Goal: Task Accomplishment & Management: Manage account settings

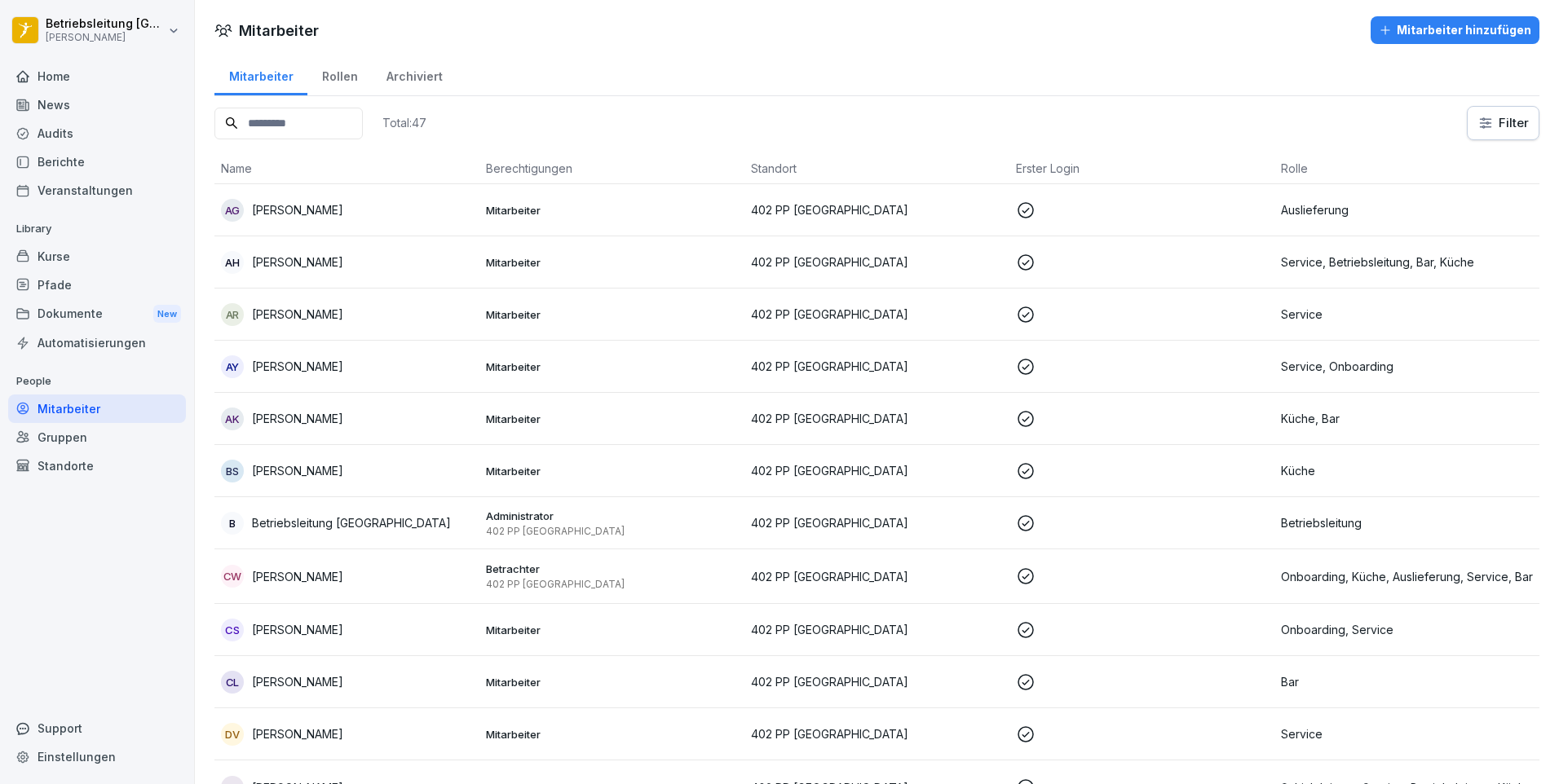
click at [333, 83] on div "Rollen" at bounding box center [339, 74] width 65 height 42
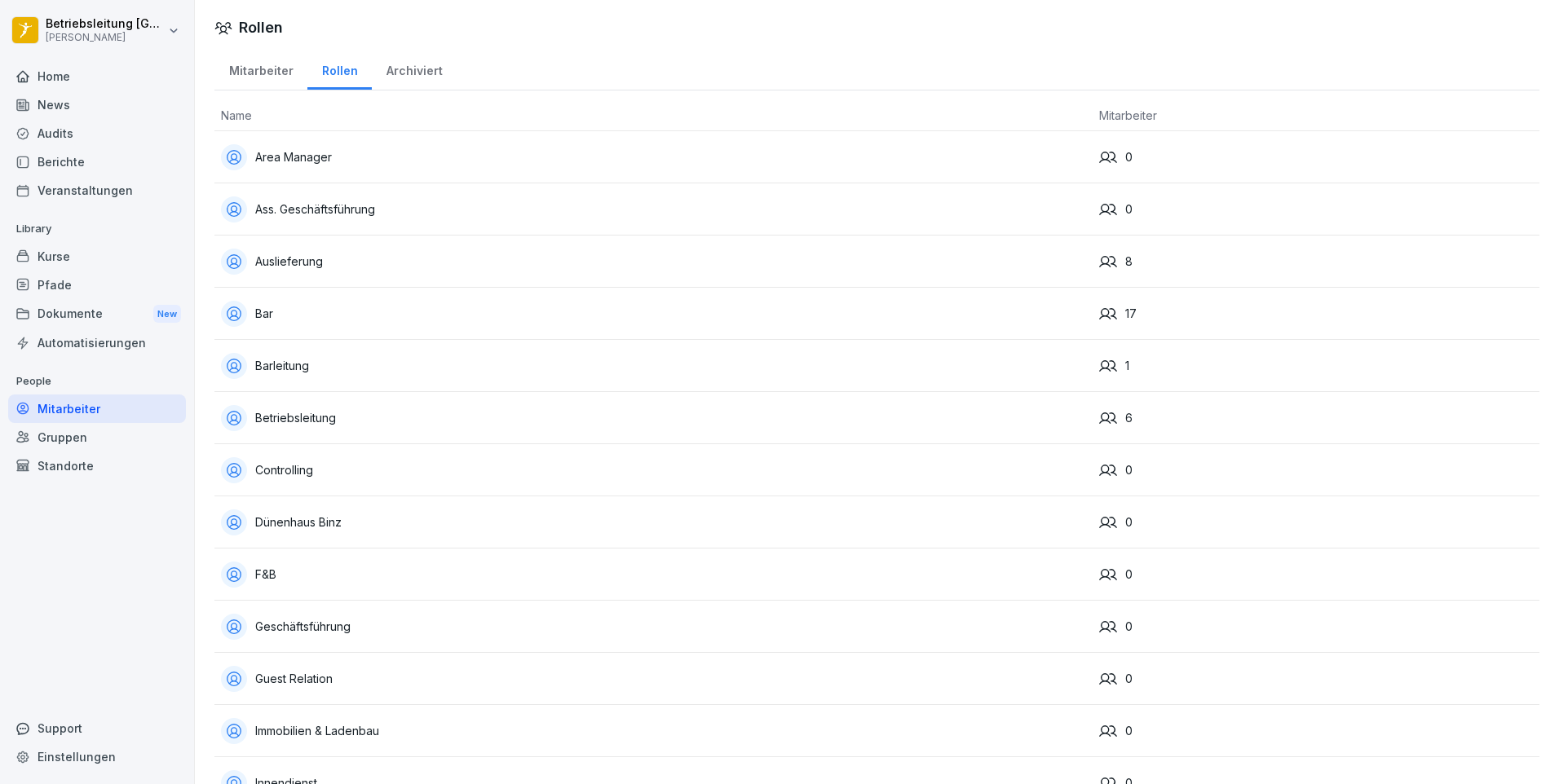
click at [267, 65] on div "Mitarbeiter" at bounding box center [261, 69] width 93 height 42
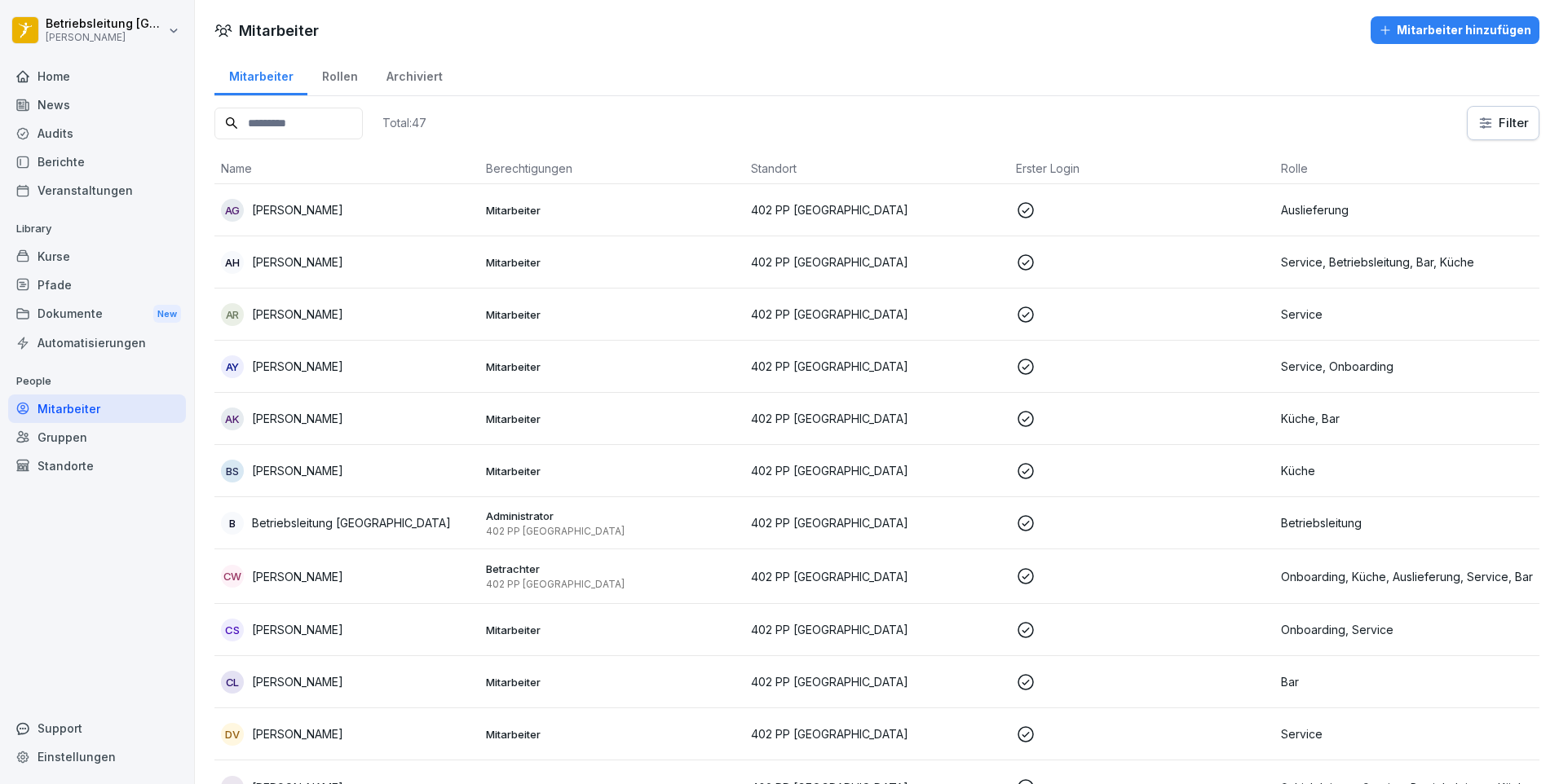
click at [322, 132] on input at bounding box center [288, 123] width 148 height 32
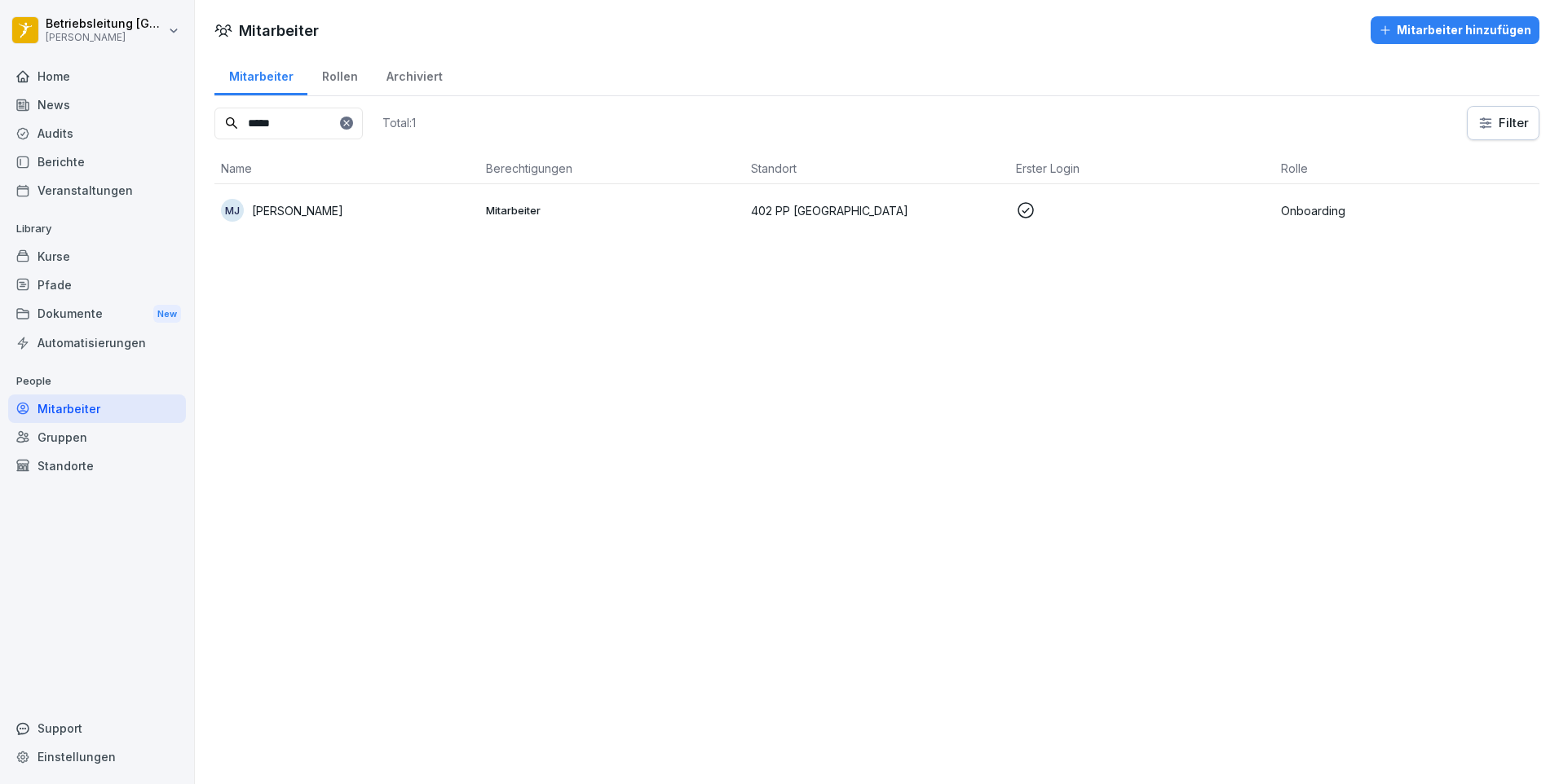
type input "*****"
click at [328, 222] on td "MJ Michelle Janzer" at bounding box center [347, 210] width 265 height 52
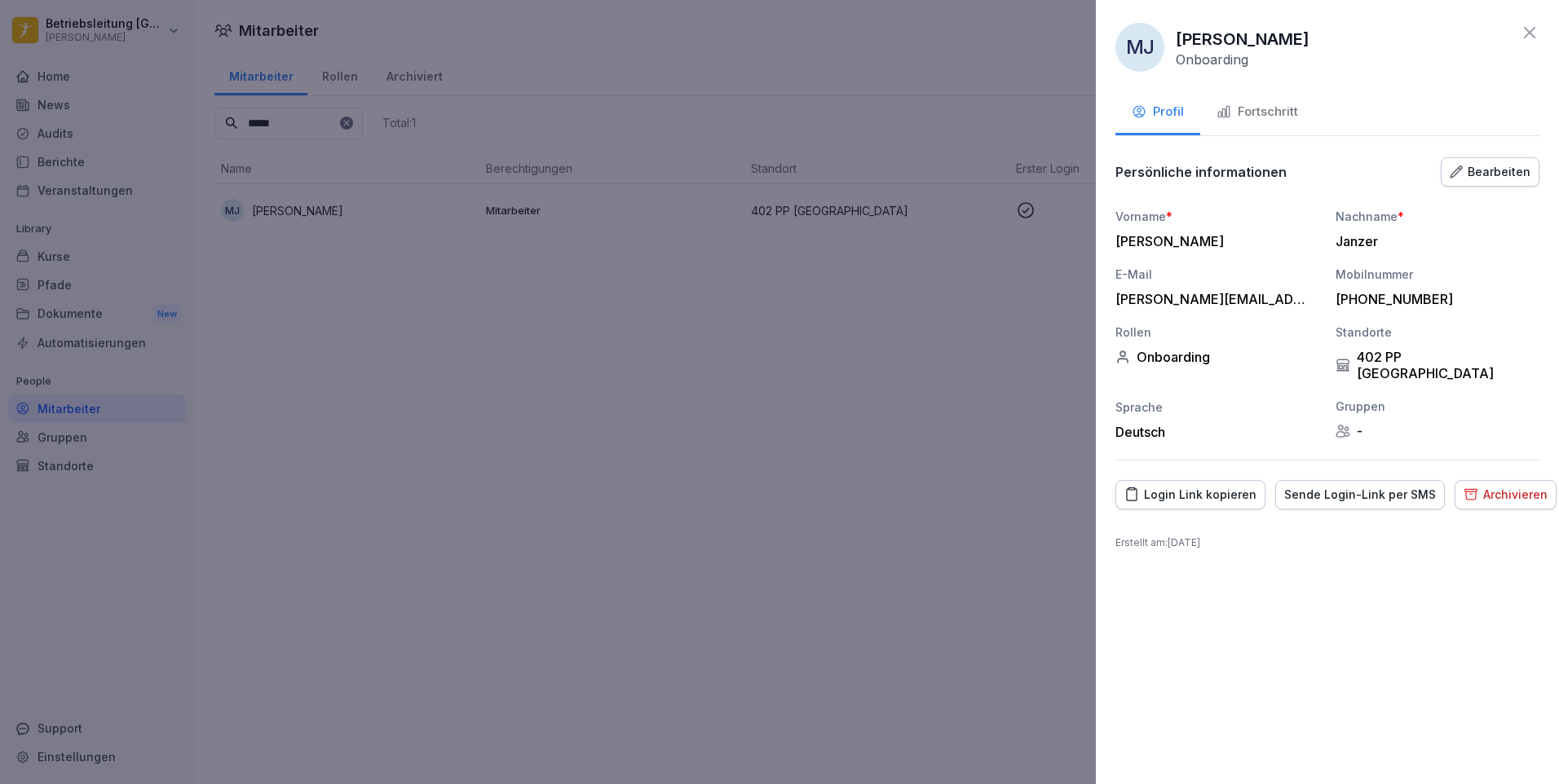
click at [1263, 118] on div "Fortschritt" at bounding box center [1258, 112] width 82 height 19
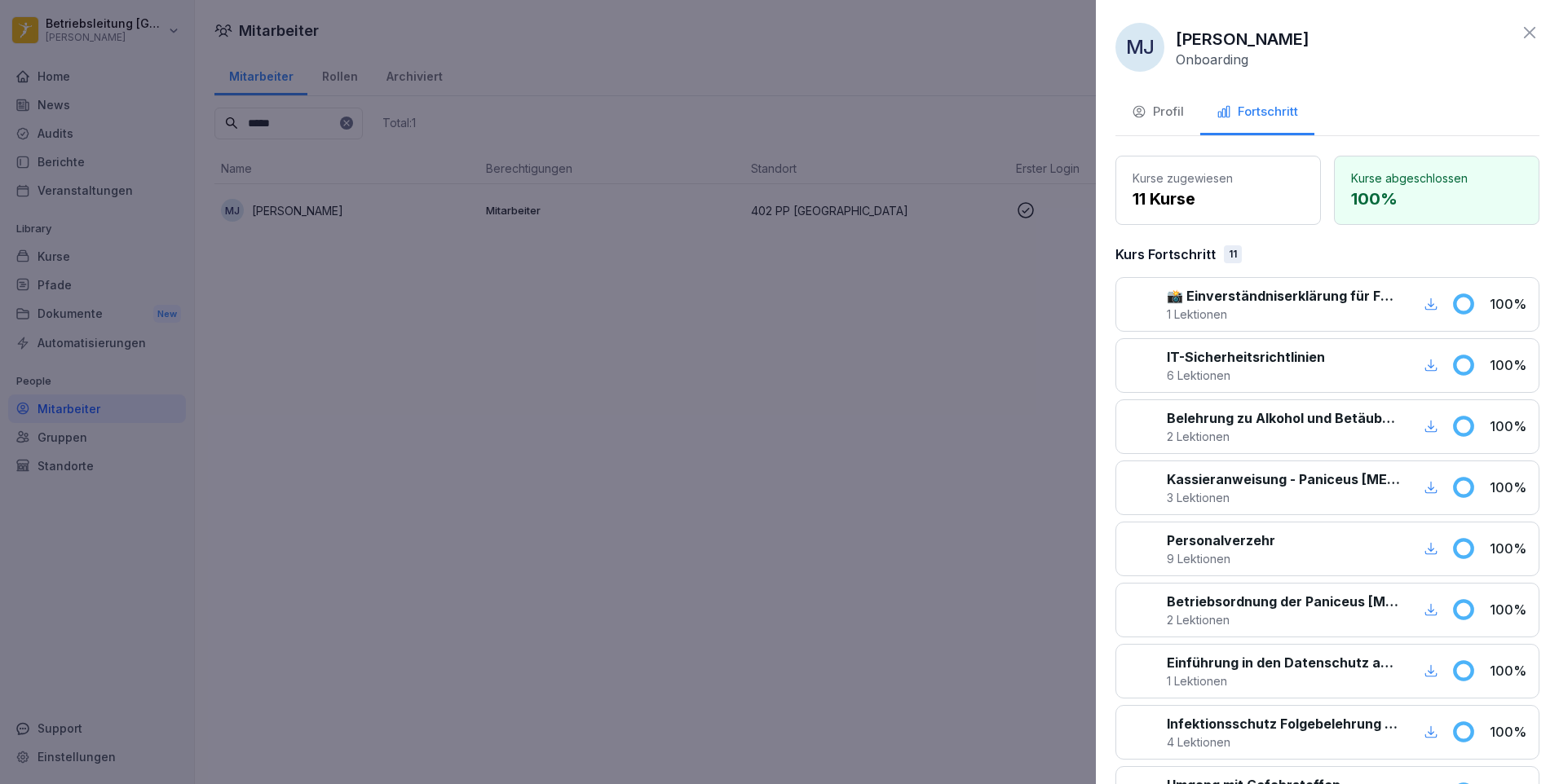
scroll to position [289, 0]
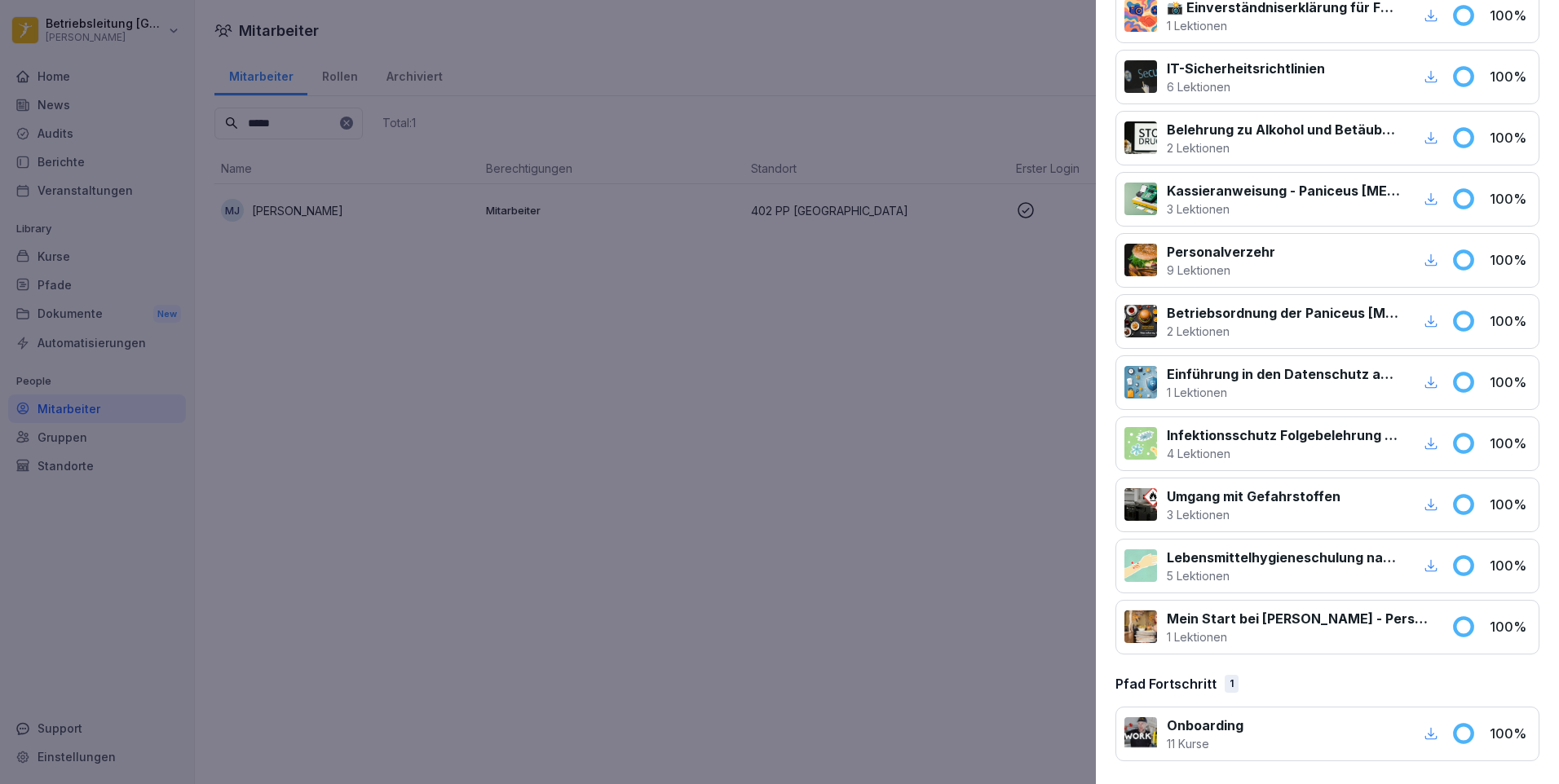
click at [1424, 728] on icon "button" at bounding box center [1431, 733] width 15 height 15
click at [502, 470] on div at bounding box center [780, 392] width 1559 height 784
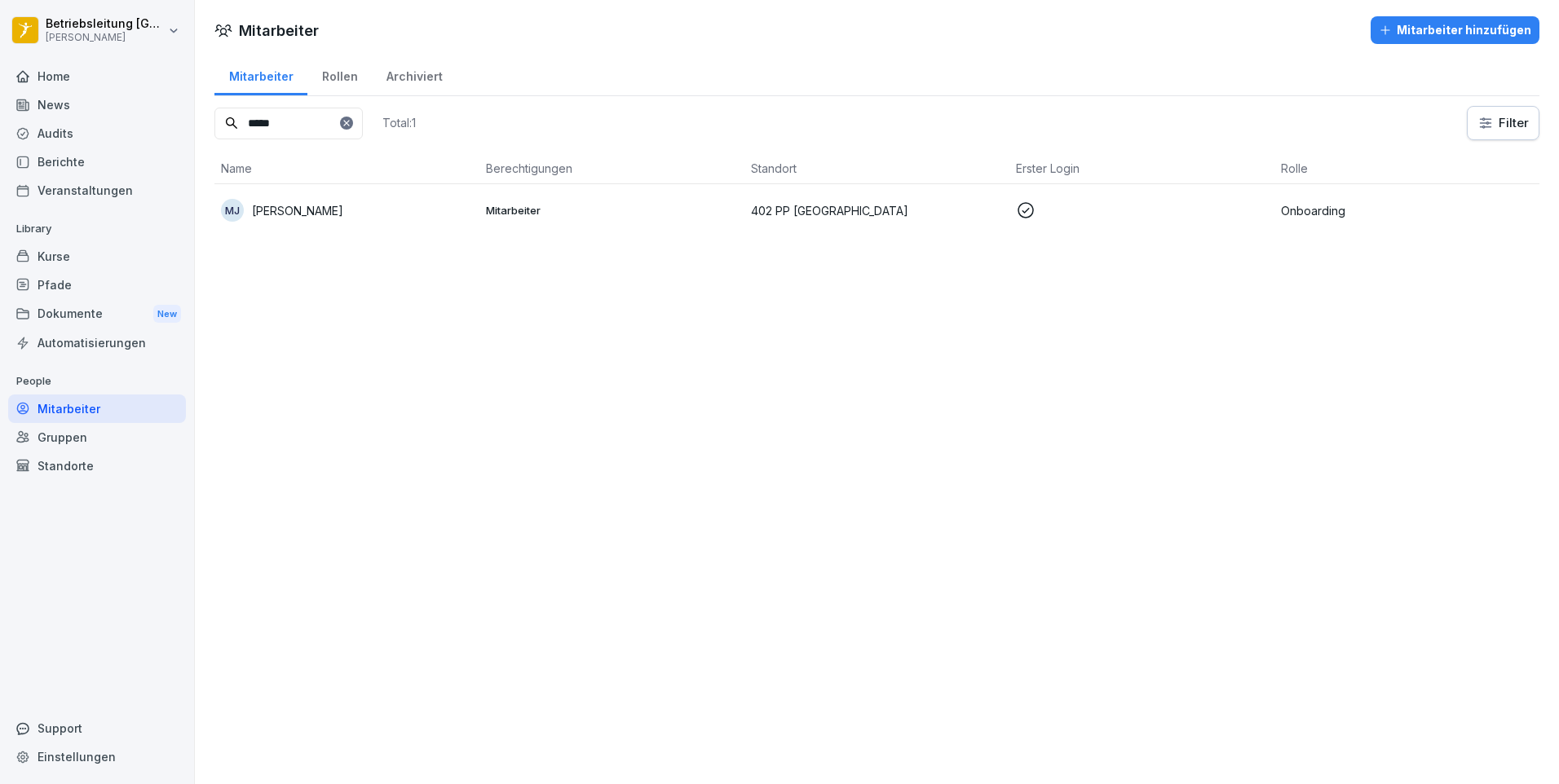
click at [88, 168] on div "Berichte" at bounding box center [97, 161] width 177 height 29
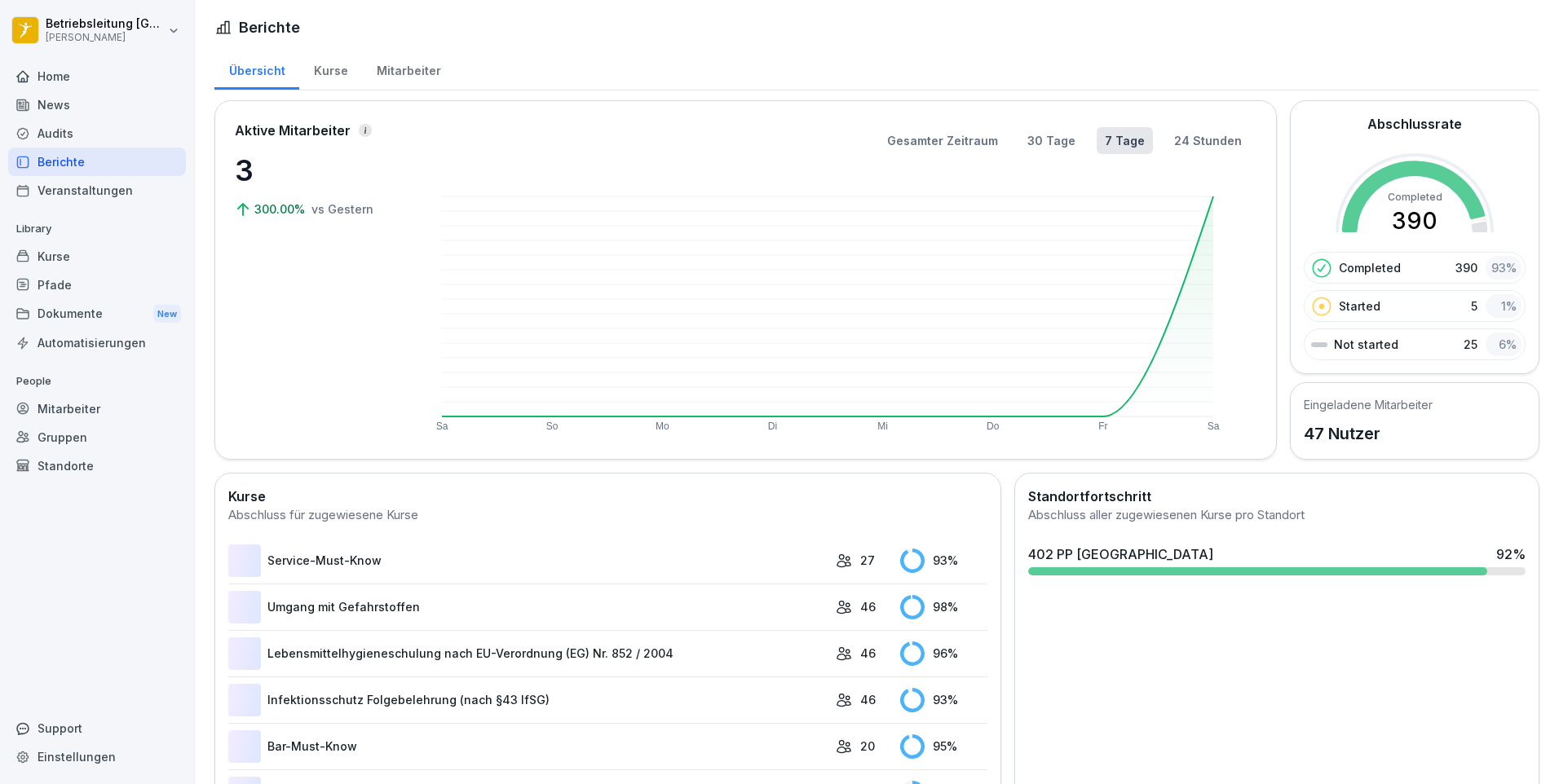
click at [417, 68] on div "Mitarbeiter" at bounding box center [409, 69] width 93 height 42
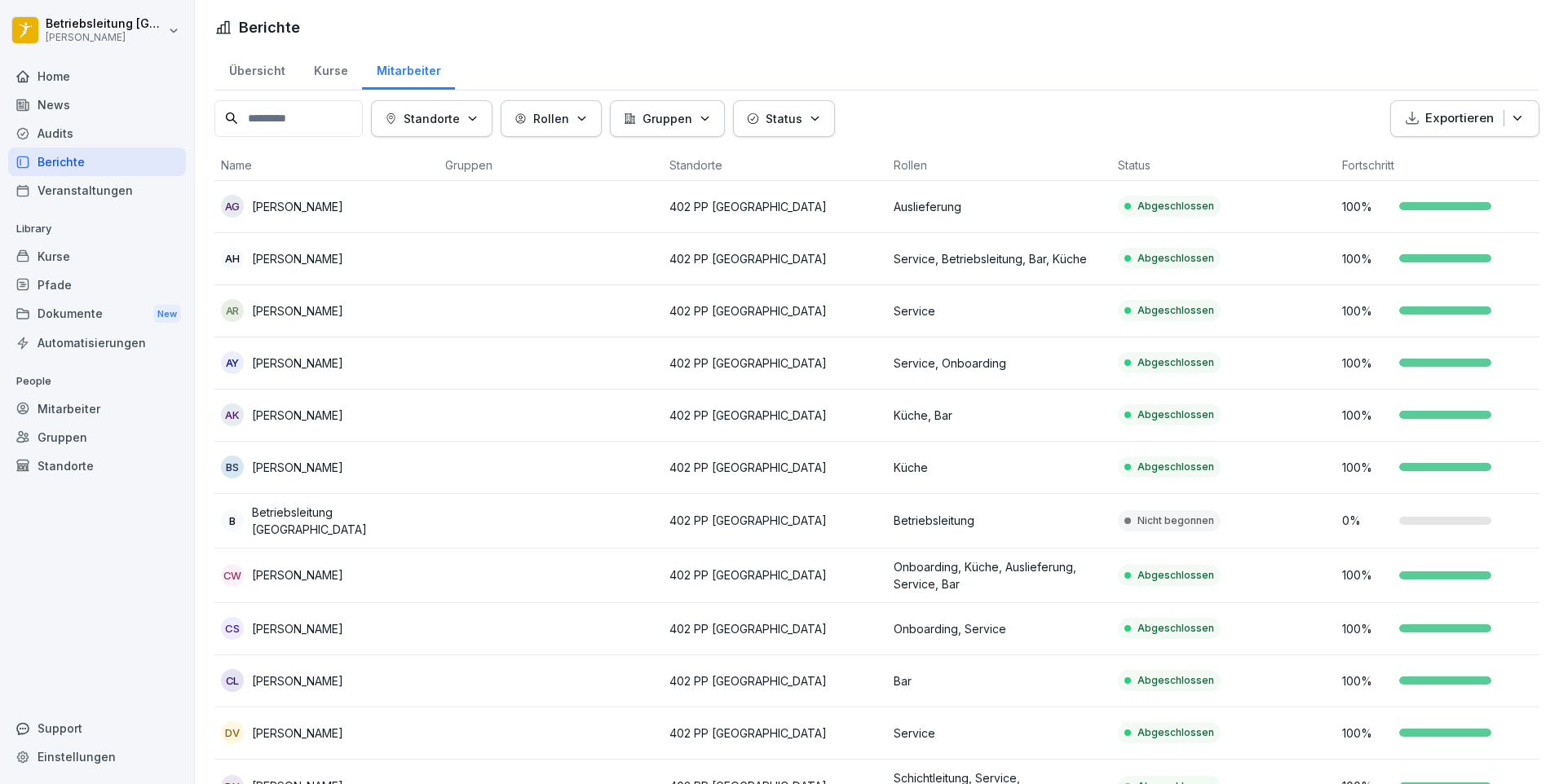
click at [256, 69] on div "Übersicht" at bounding box center [257, 69] width 85 height 42
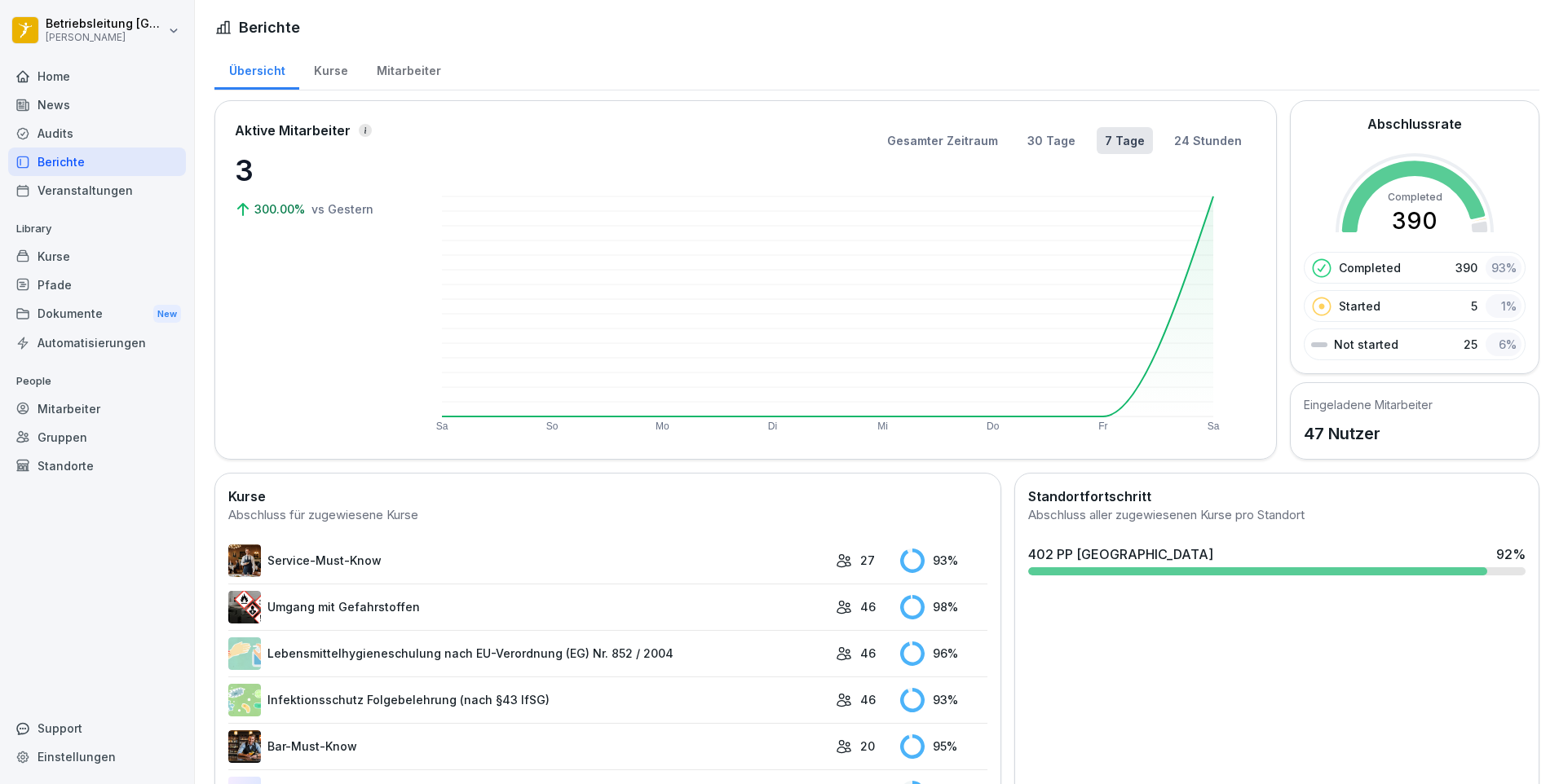
click at [330, 69] on div "Kurse" at bounding box center [330, 69] width 63 height 42
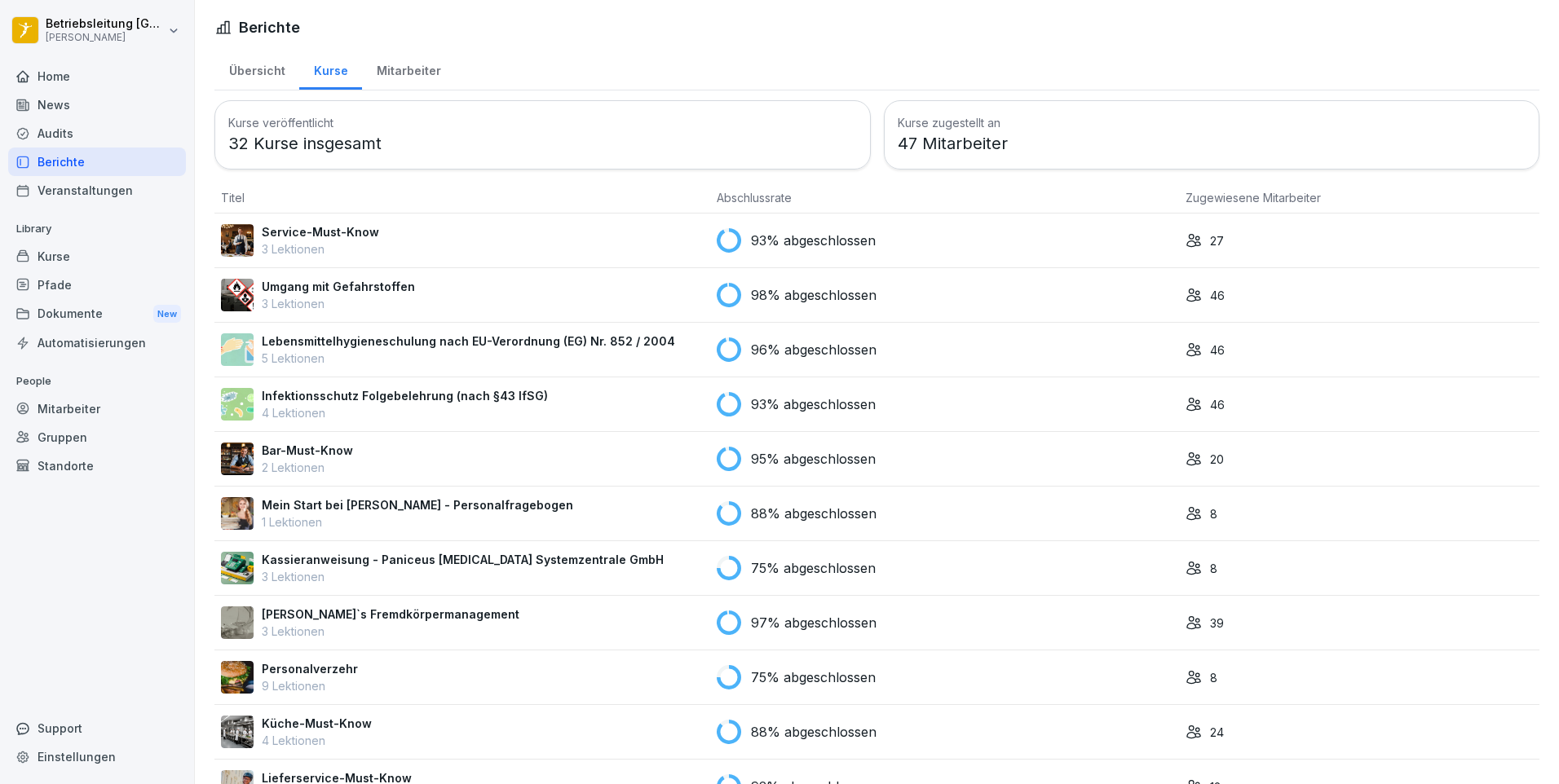
click at [357, 505] on p "Mein Start bei [PERSON_NAME] - Personalfragebogen" at bounding box center [417, 504] width 312 height 17
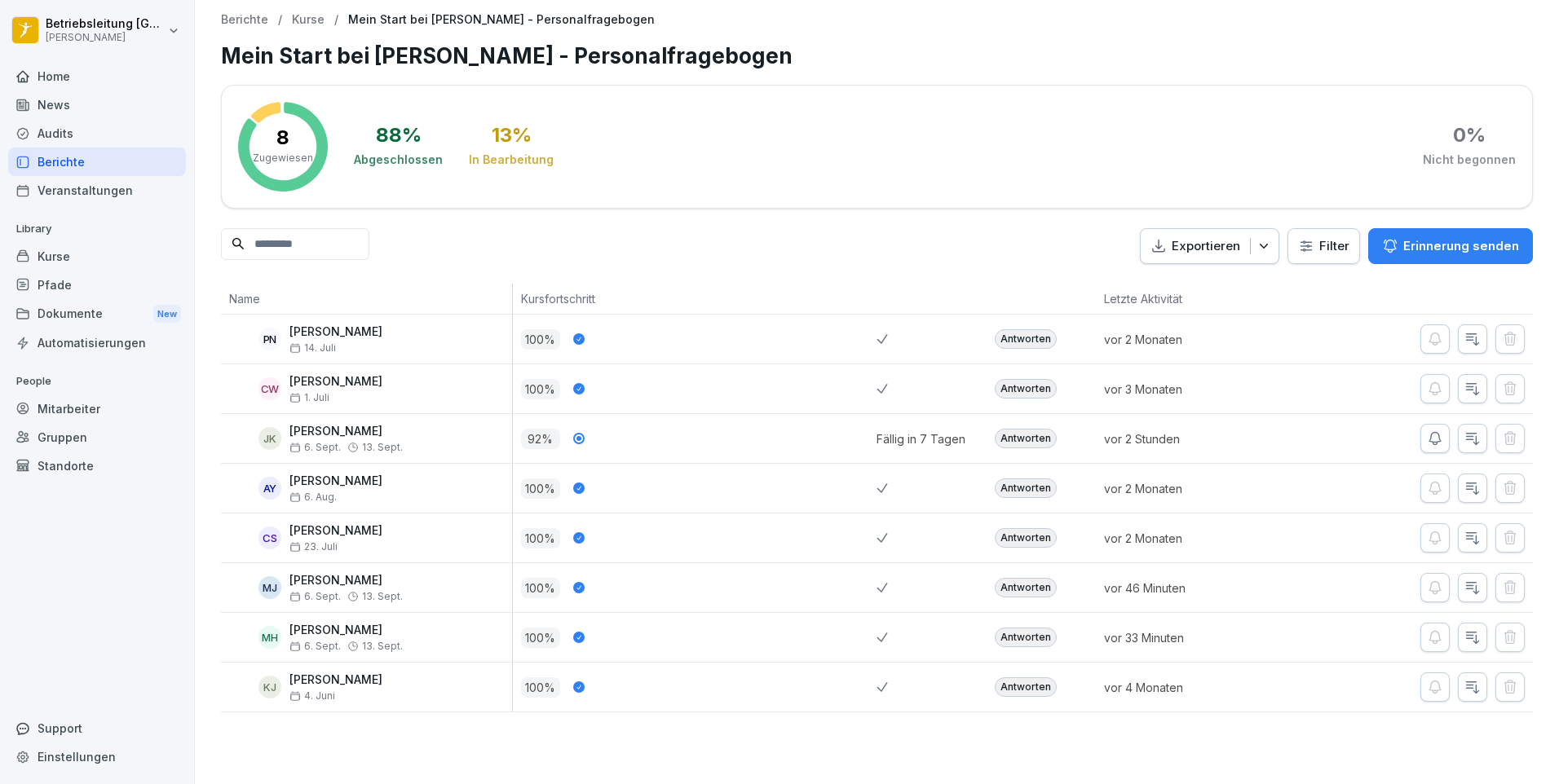
click at [775, 595] on div "100 %" at bounding box center [699, 588] width 357 height 20
click at [1007, 590] on div "Antworten" at bounding box center [1026, 588] width 62 height 20
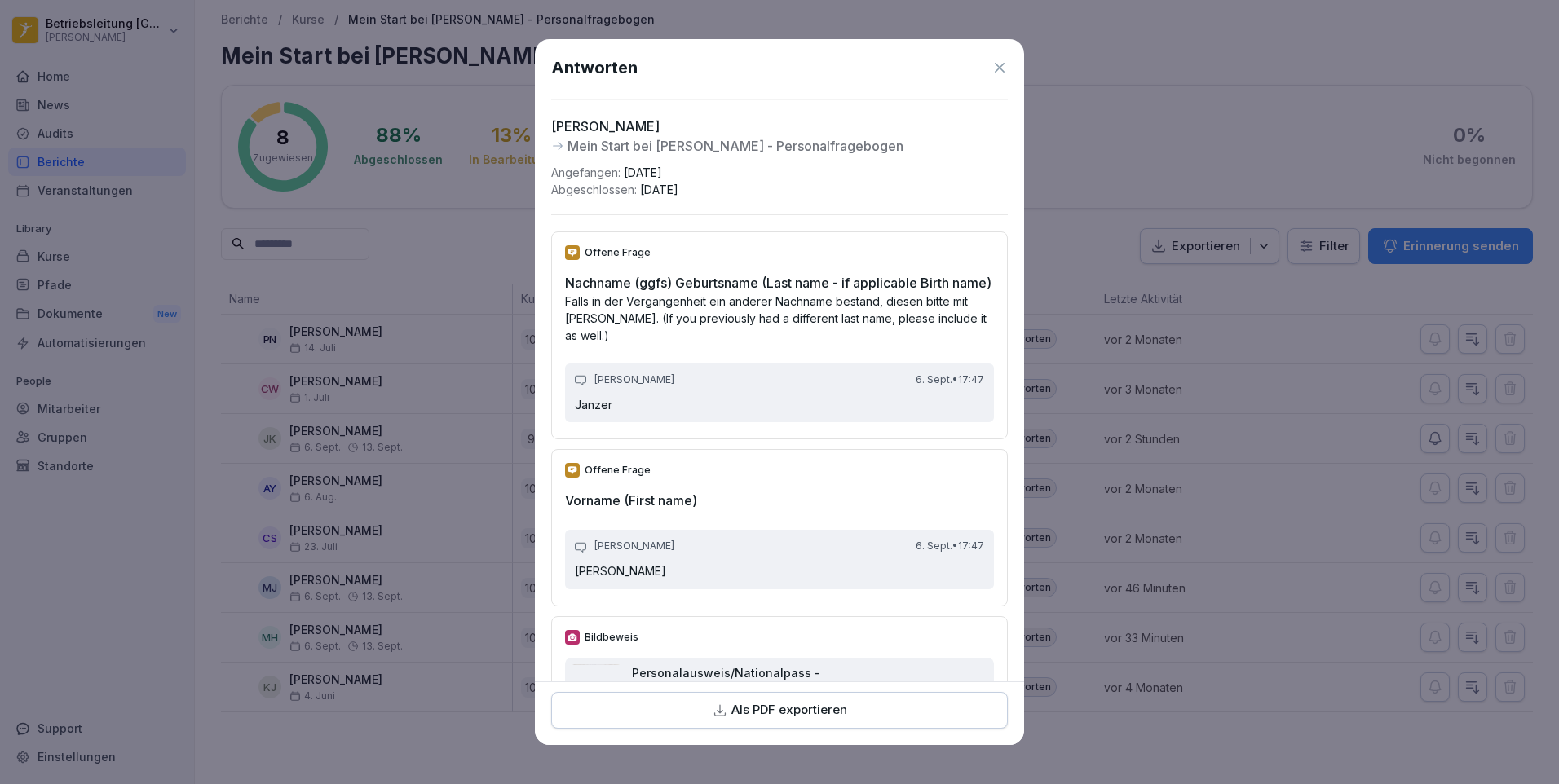
click at [716, 707] on icon "button" at bounding box center [720, 710] width 15 height 15
click at [991, 65] on icon at bounding box center [1000, 68] width 16 height 16
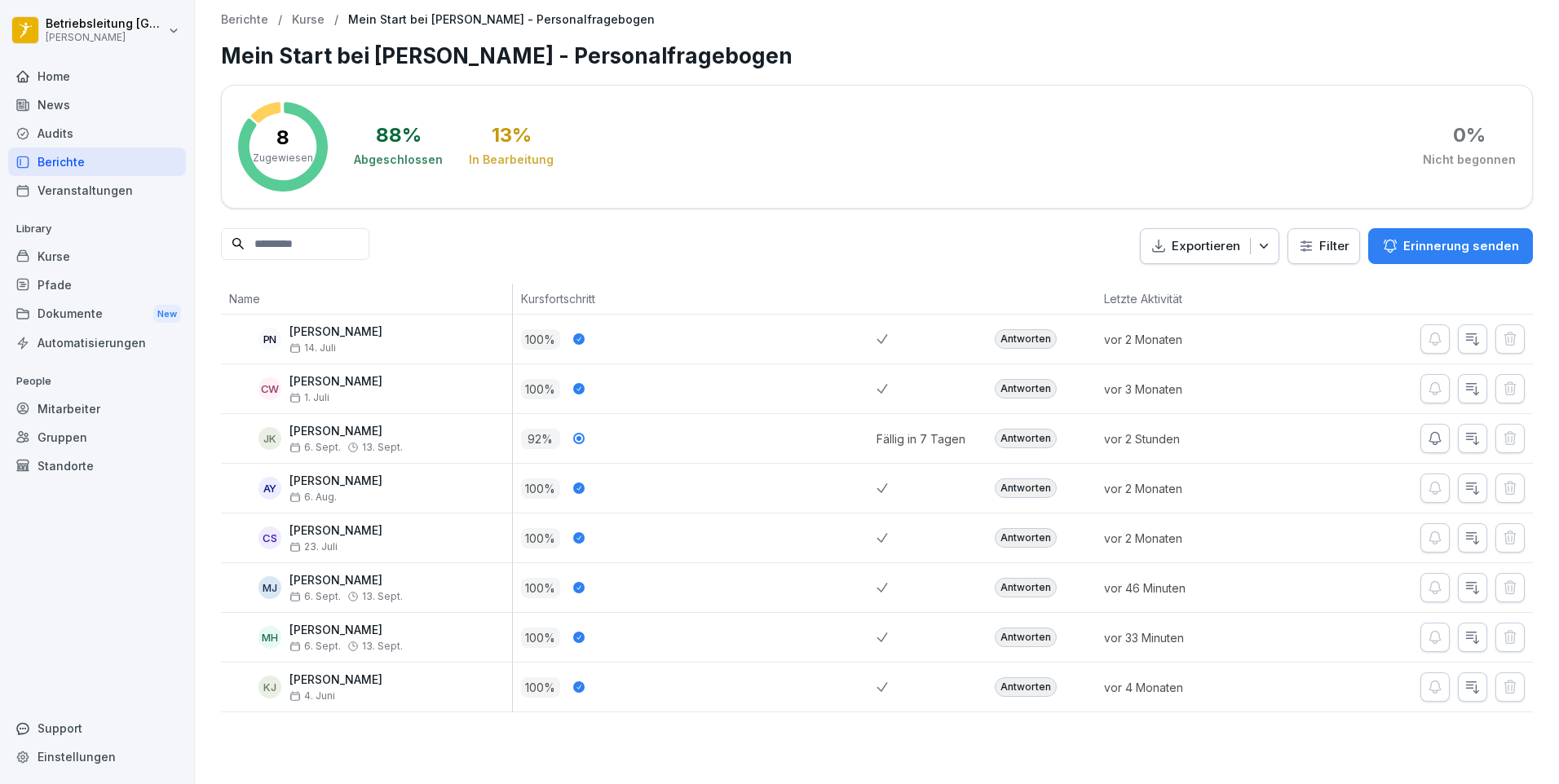
click at [126, 414] on div "Mitarbeiter" at bounding box center [97, 409] width 177 height 29
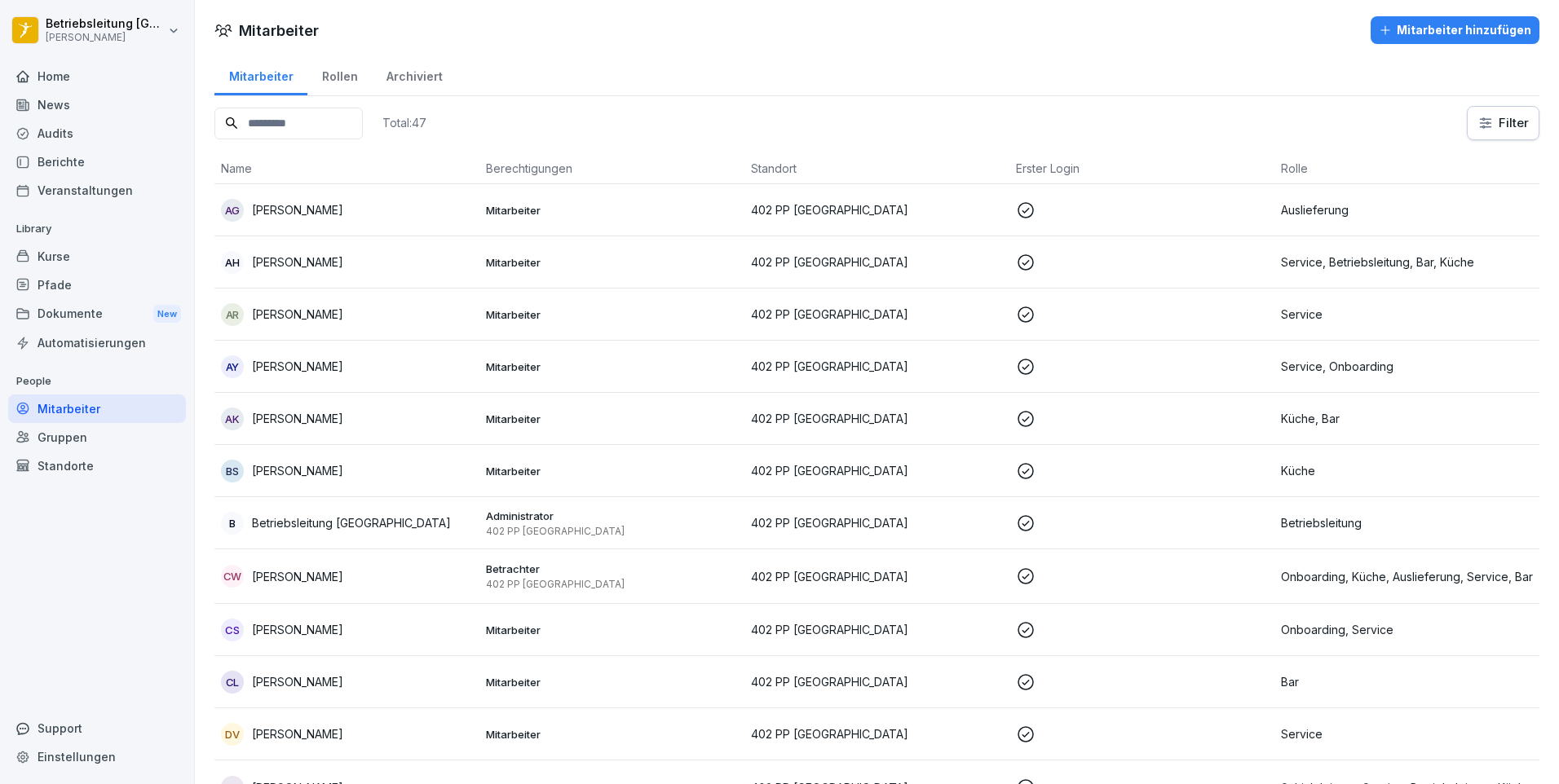
click at [315, 123] on input at bounding box center [288, 123] width 148 height 32
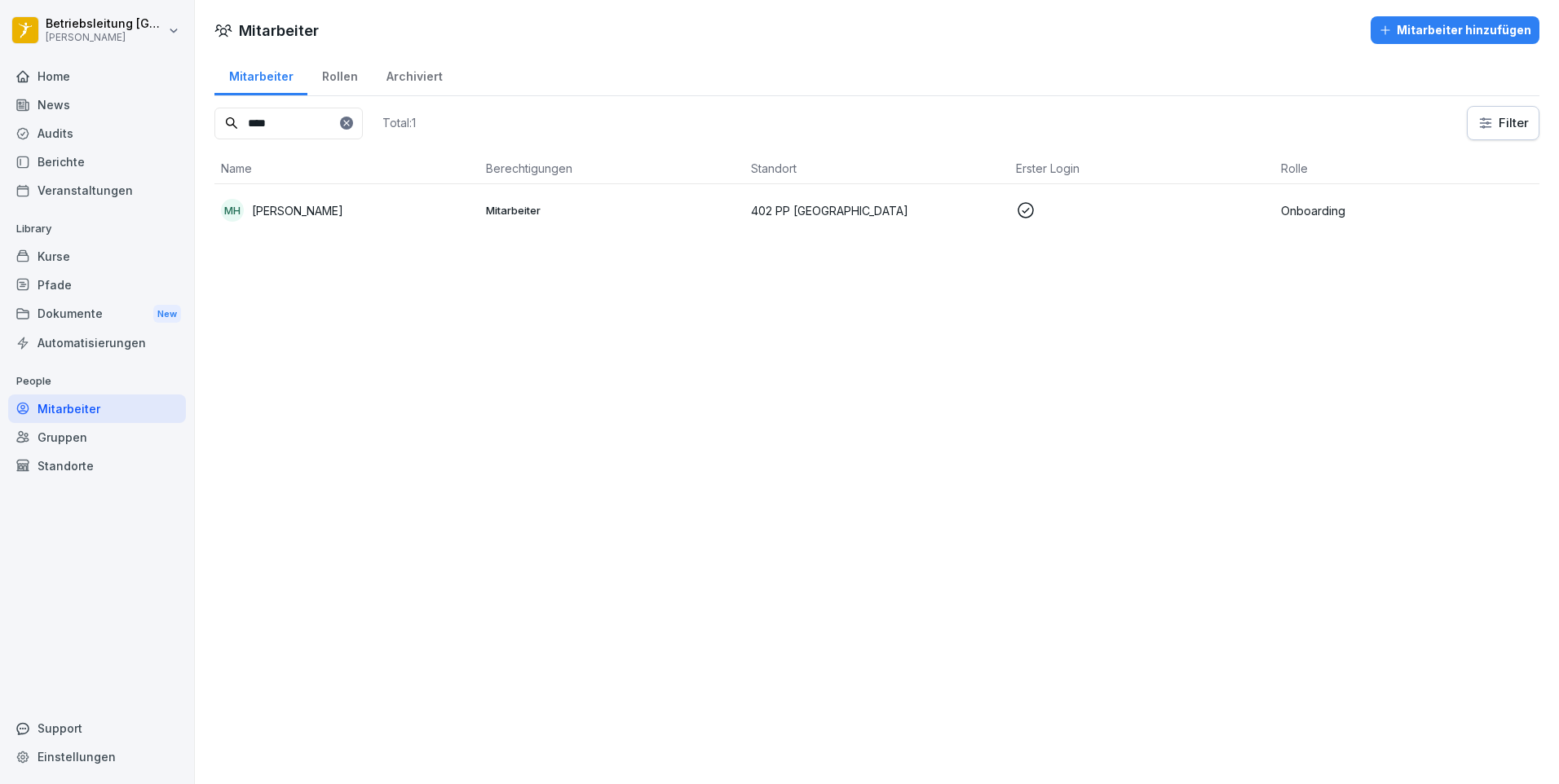
type input "****"
click at [389, 213] on div "MH [PERSON_NAME]" at bounding box center [347, 210] width 252 height 23
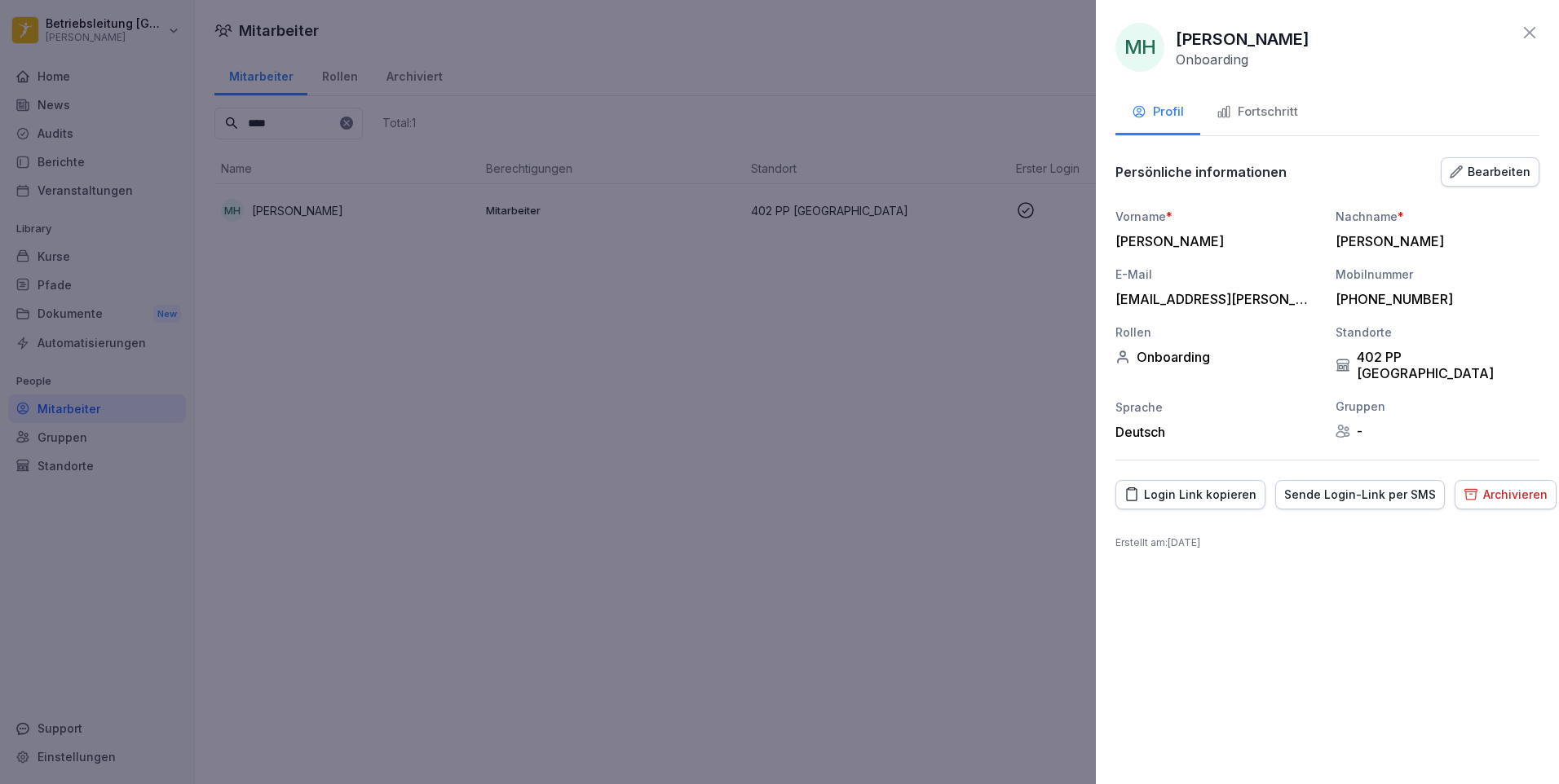
click at [1222, 102] on button "Fortschritt" at bounding box center [1258, 114] width 115 height 44
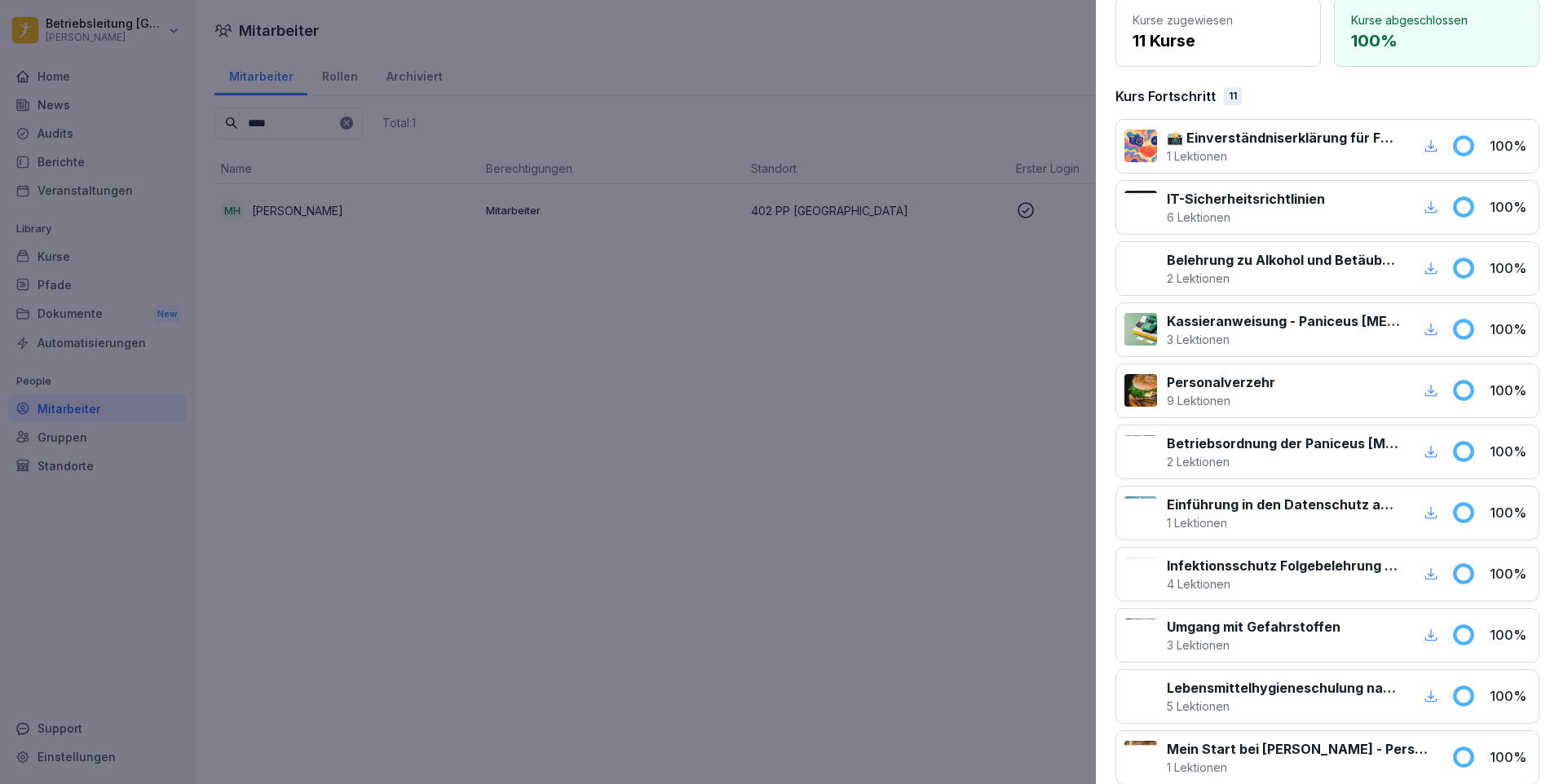
scroll to position [289, 0]
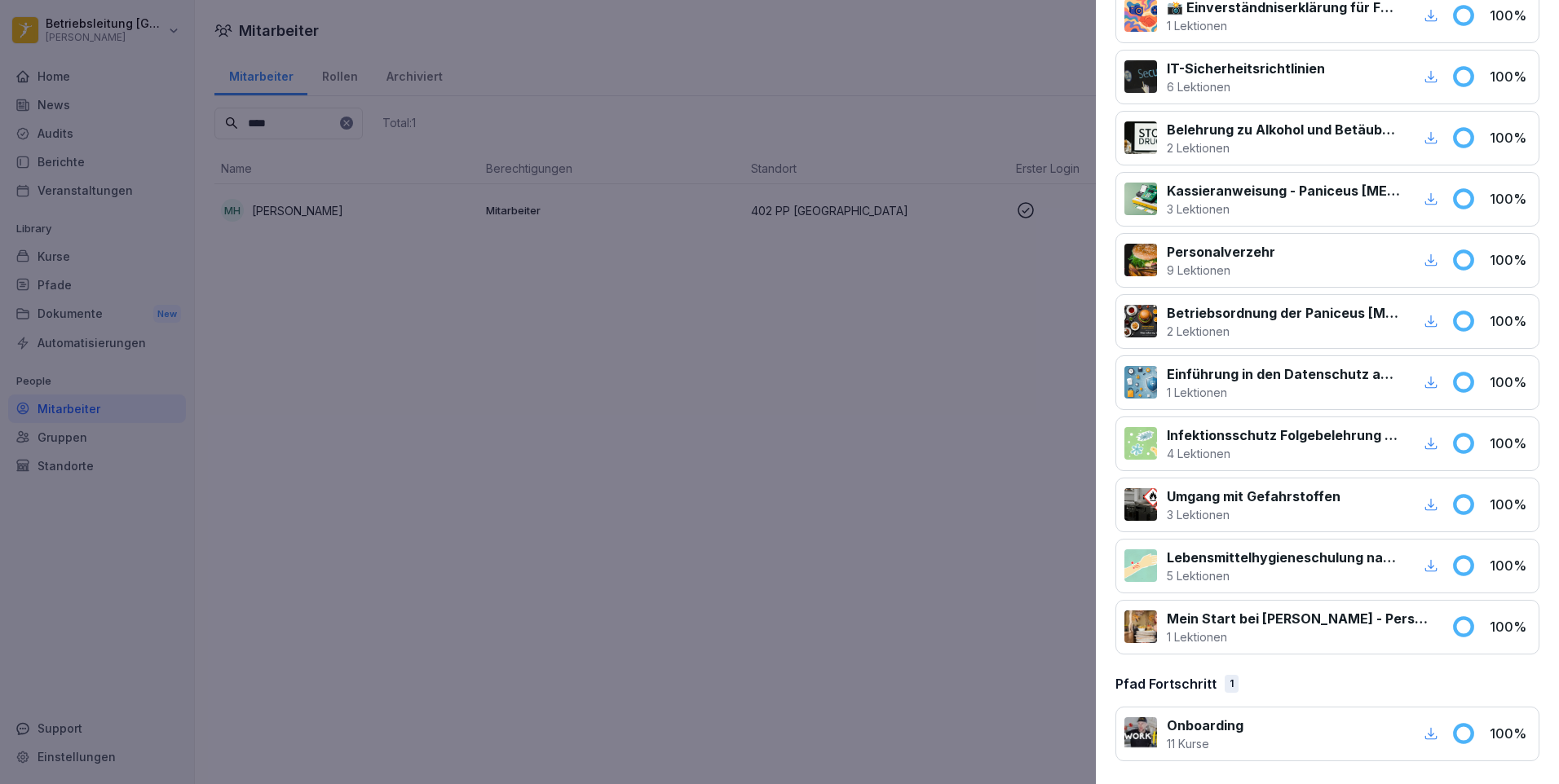
click at [1407, 738] on div "Onboarding 11 Kurse" at bounding box center [1283, 733] width 317 height 37
click at [1426, 734] on icon "button" at bounding box center [1431, 733] width 12 height 12
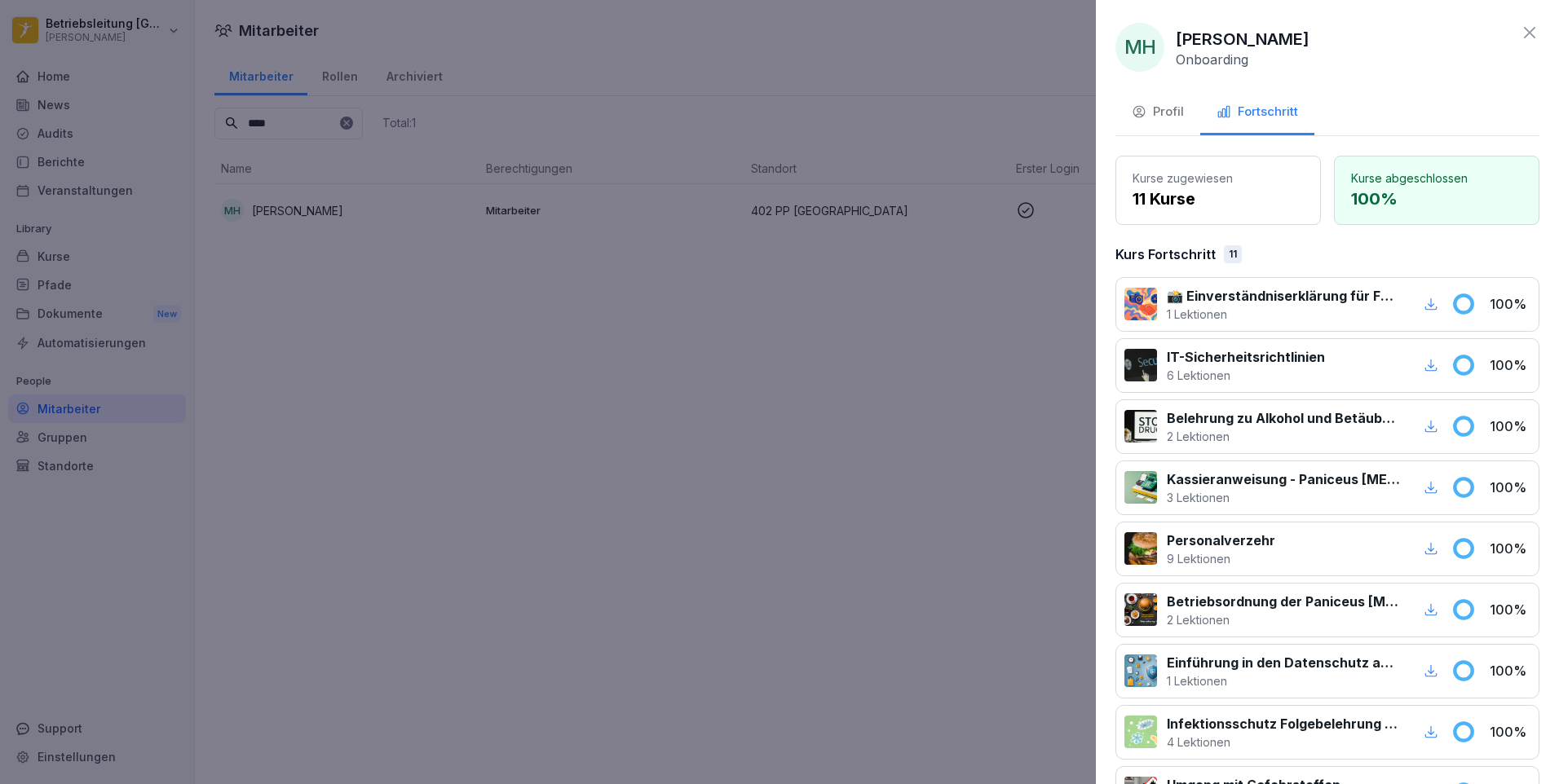
click at [667, 410] on div at bounding box center [780, 392] width 1559 height 784
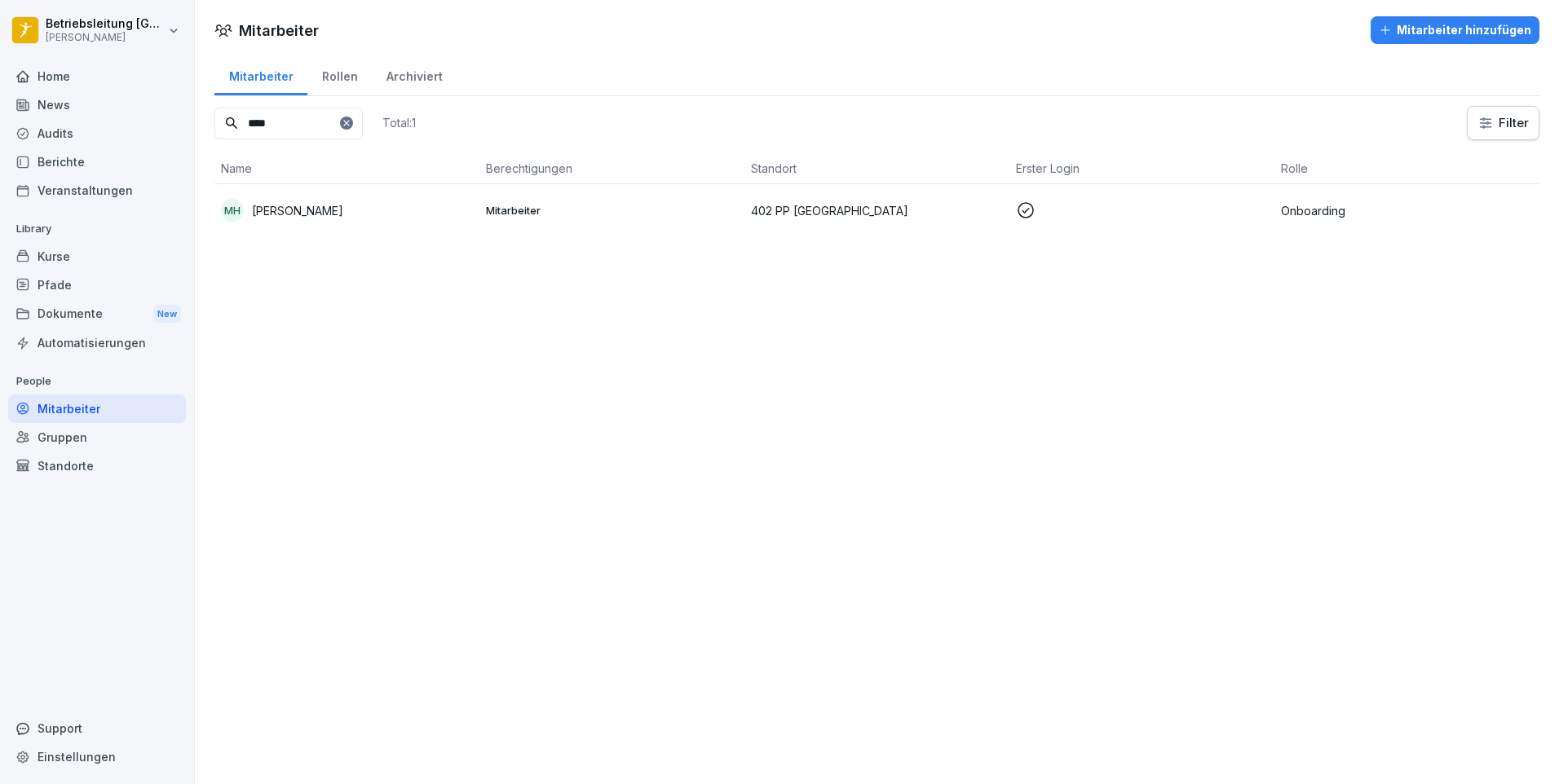
click at [88, 271] on div "Pfade" at bounding box center [97, 284] width 177 height 29
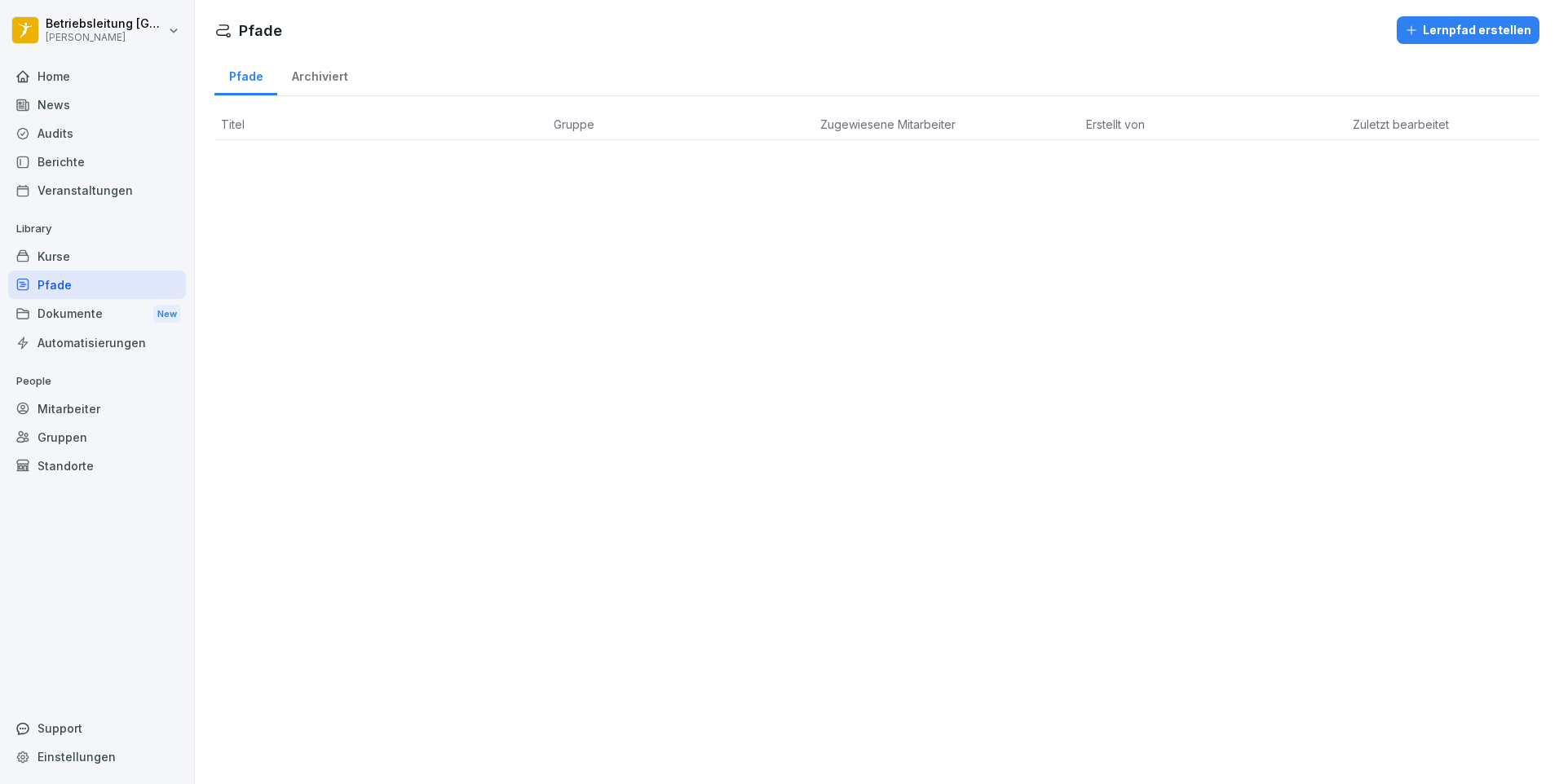
click at [92, 259] on div "Kurse" at bounding box center [97, 256] width 177 height 29
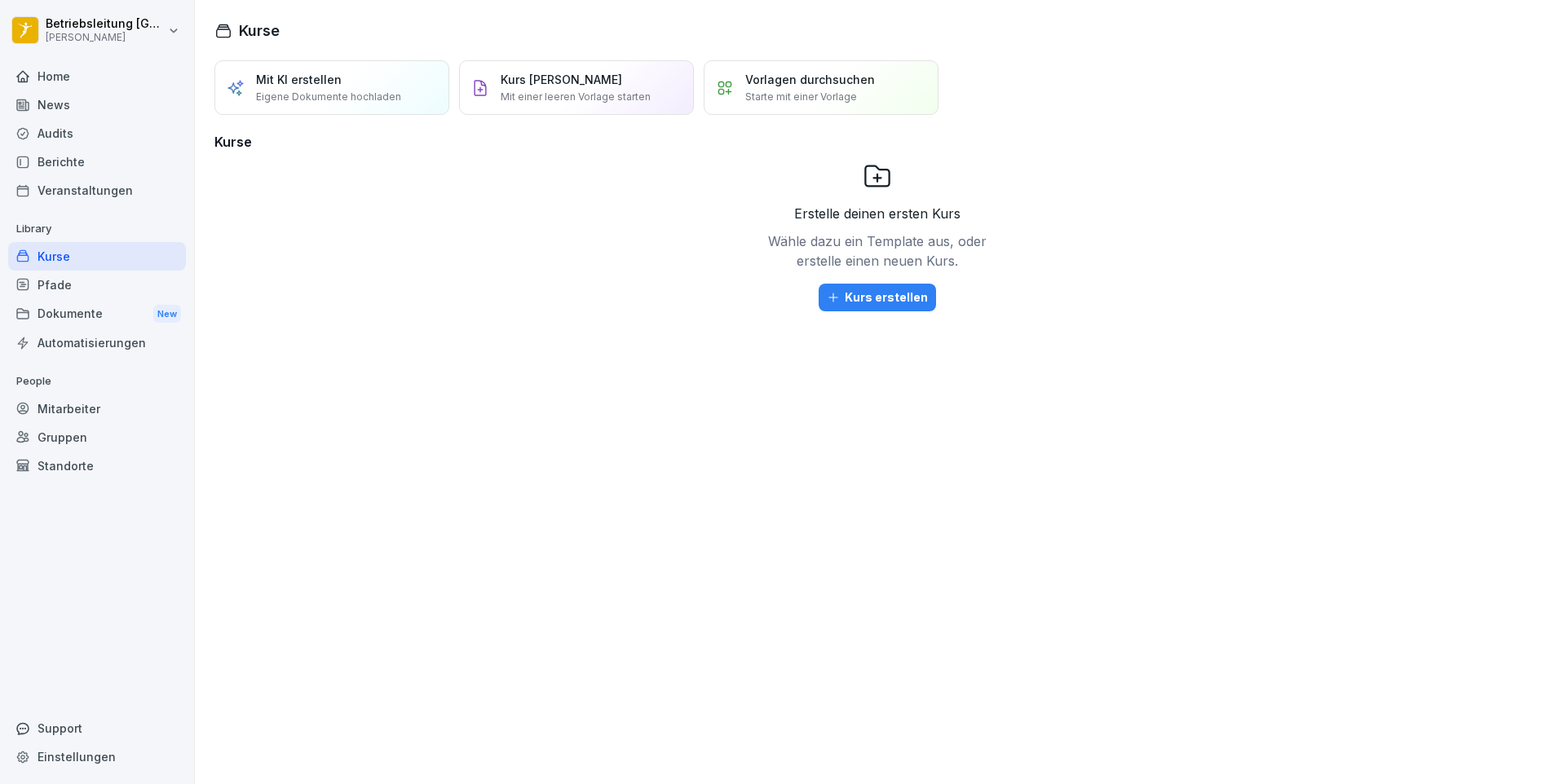
click at [82, 153] on div "Berichte" at bounding box center [97, 161] width 177 height 29
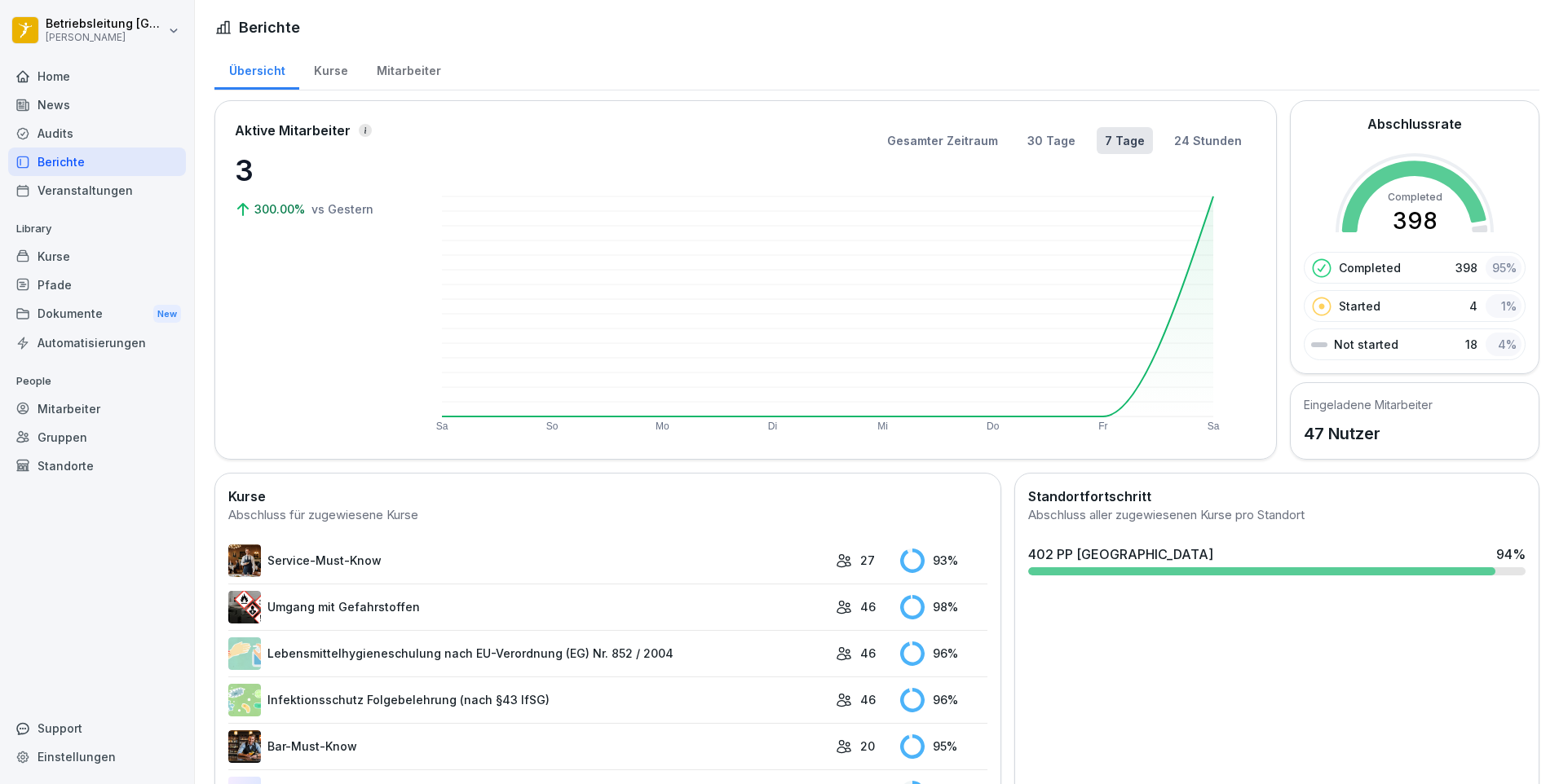
click at [389, 76] on div "Mitarbeiter" at bounding box center [409, 69] width 93 height 42
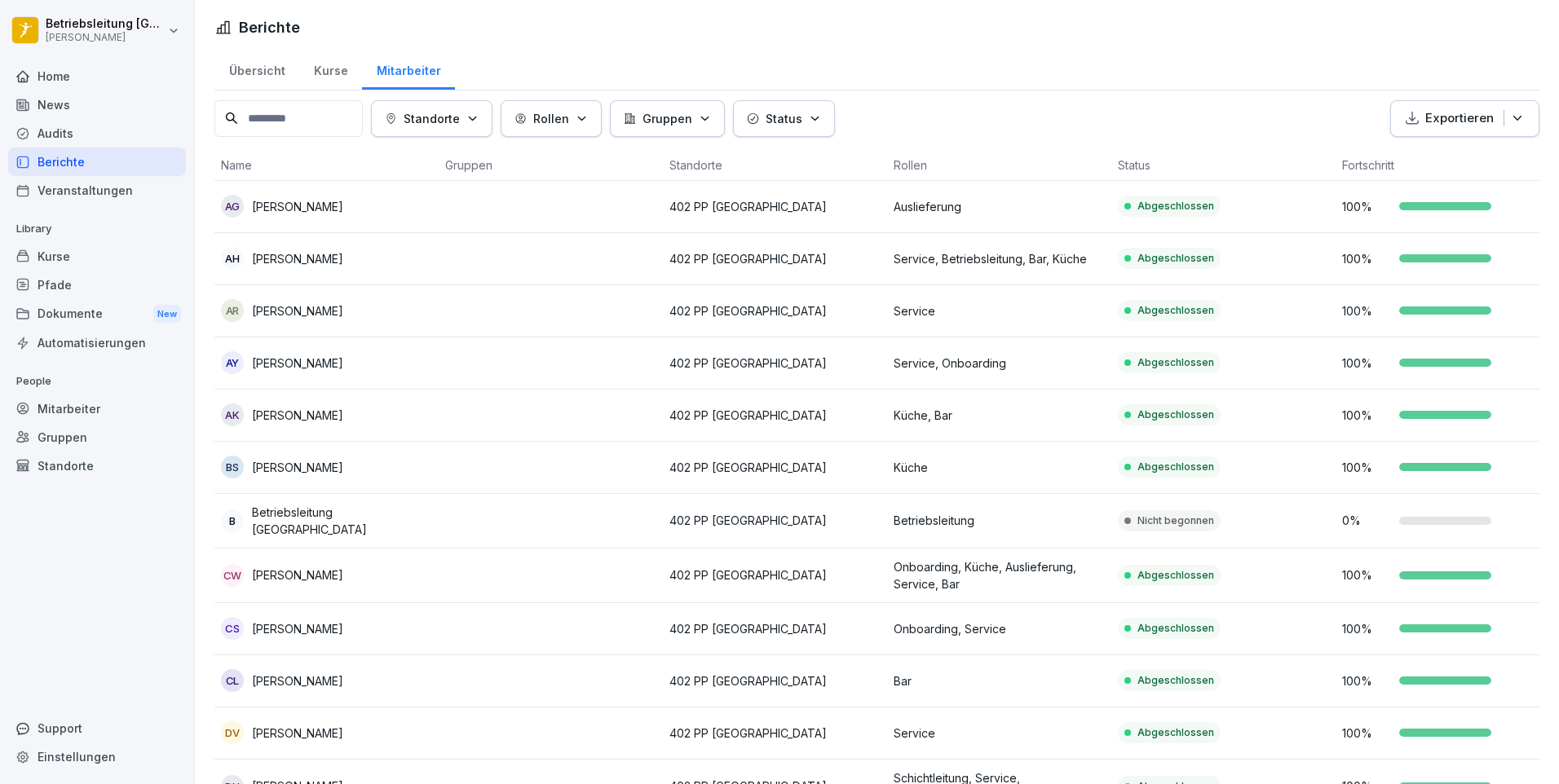
click at [330, 110] on input at bounding box center [288, 119] width 148 height 37
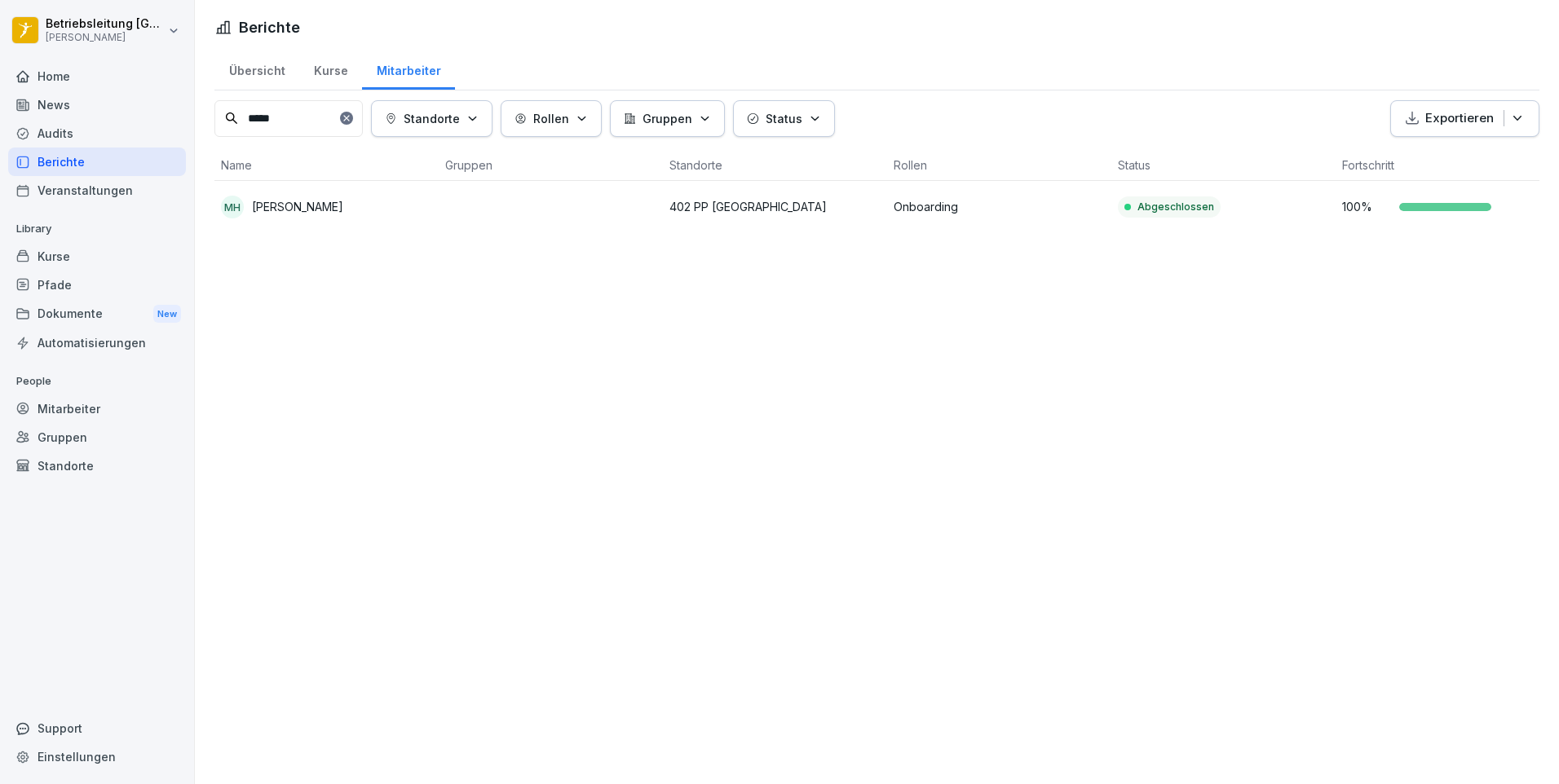
type input "*****"
click at [623, 208] on td at bounding box center [550, 207] width 224 height 52
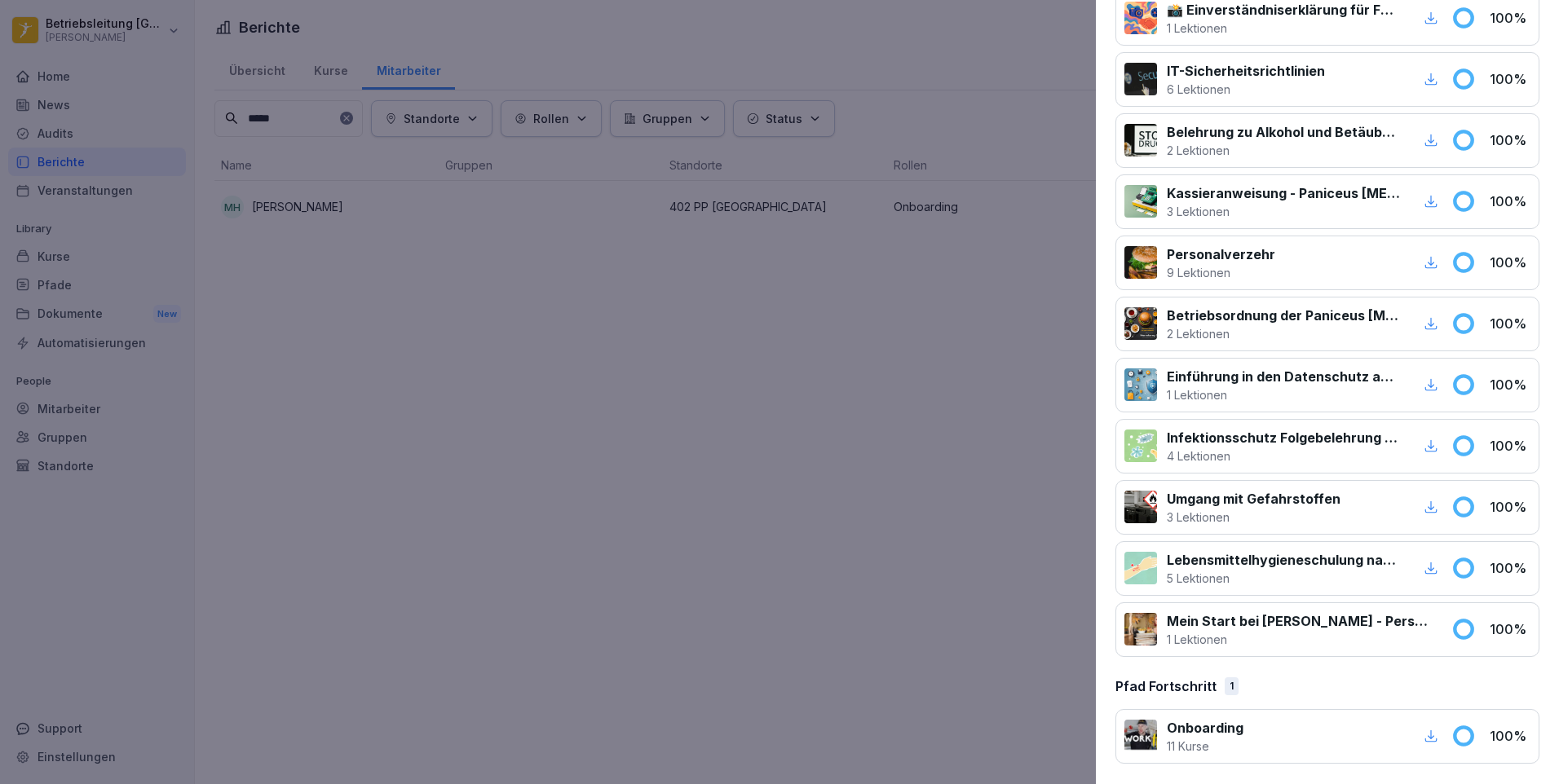
scroll to position [289, 0]
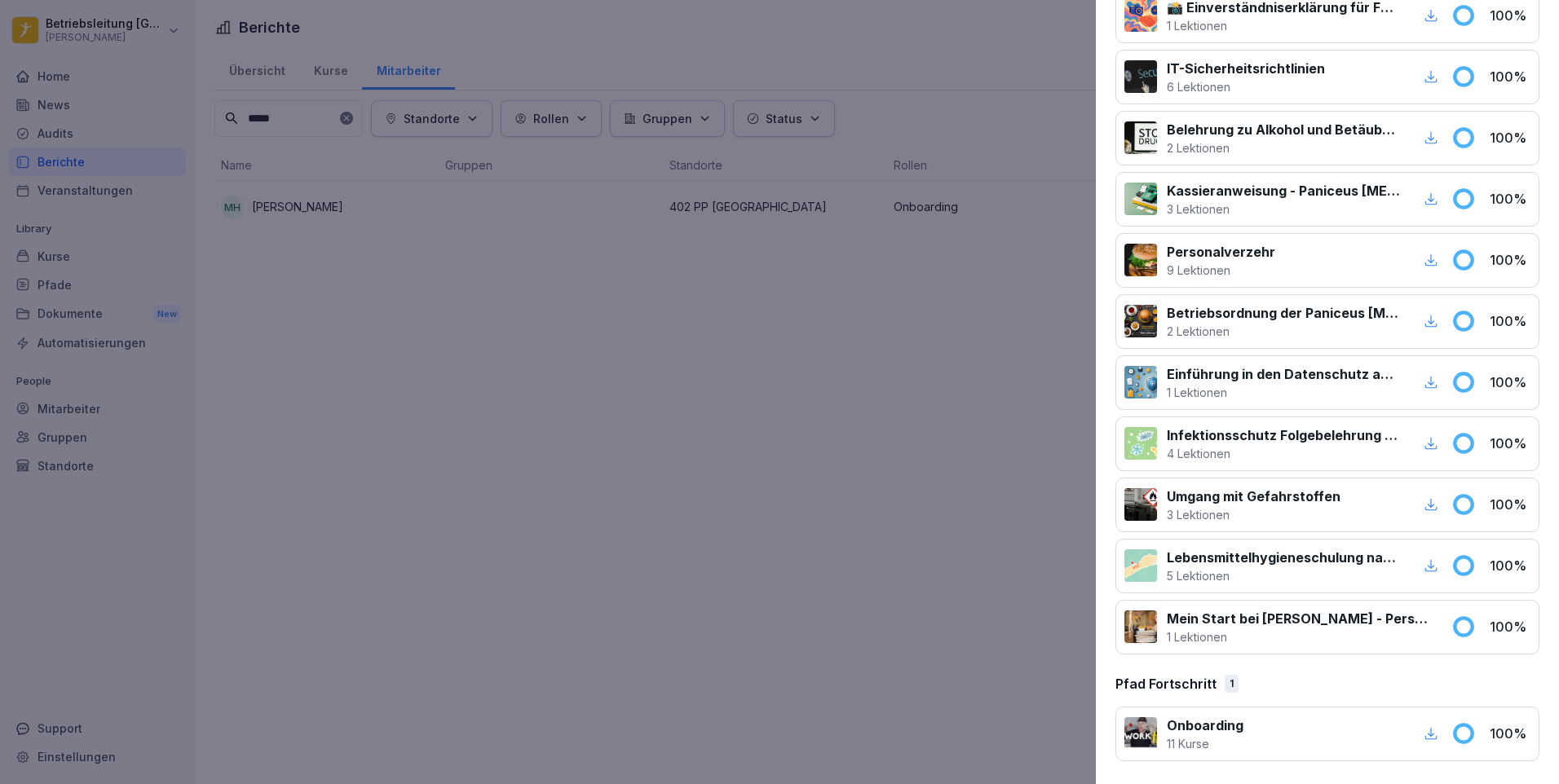
click at [702, 471] on div at bounding box center [780, 392] width 1559 height 784
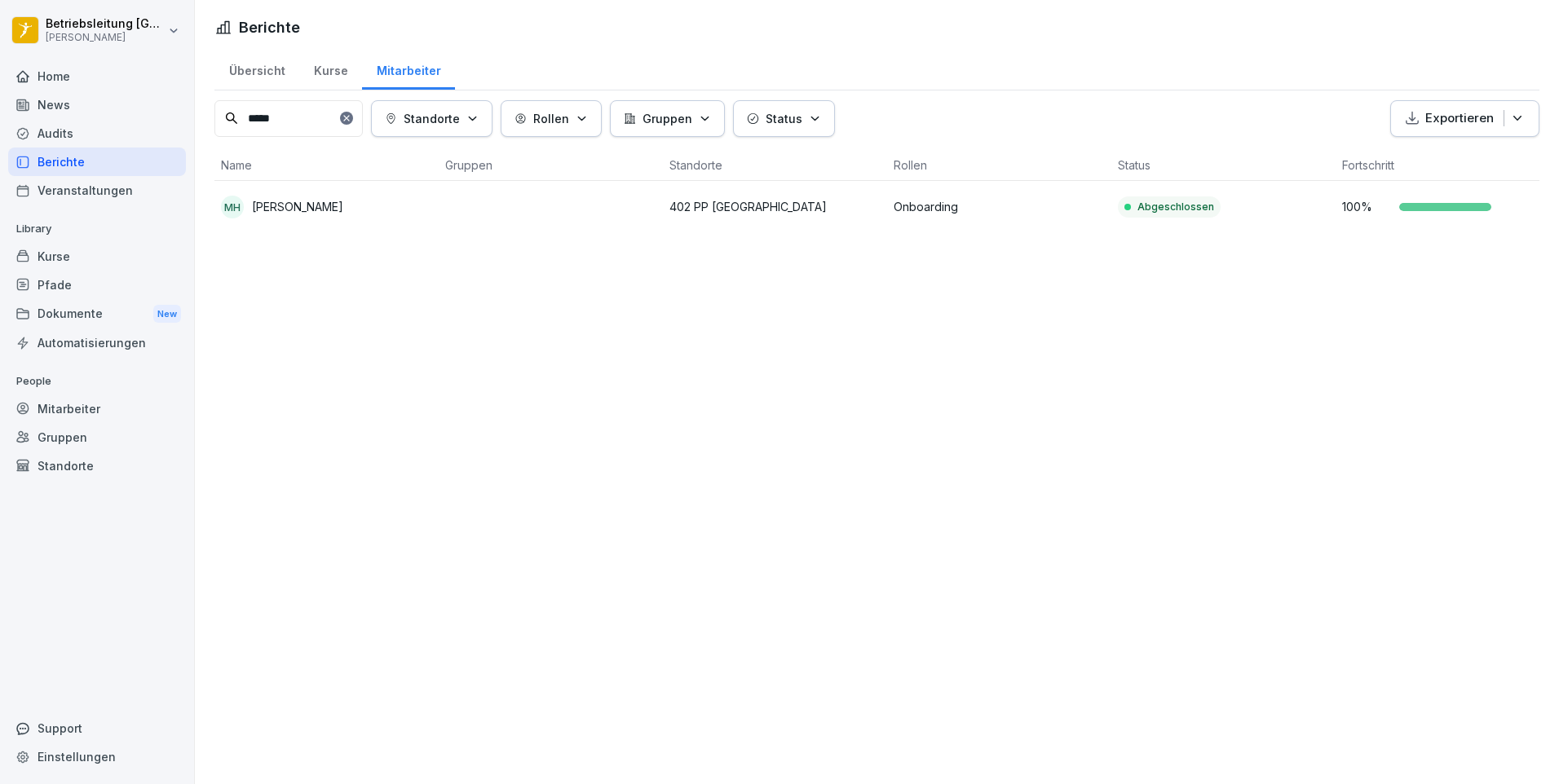
click at [317, 87] on div "Kurse" at bounding box center [330, 69] width 63 height 42
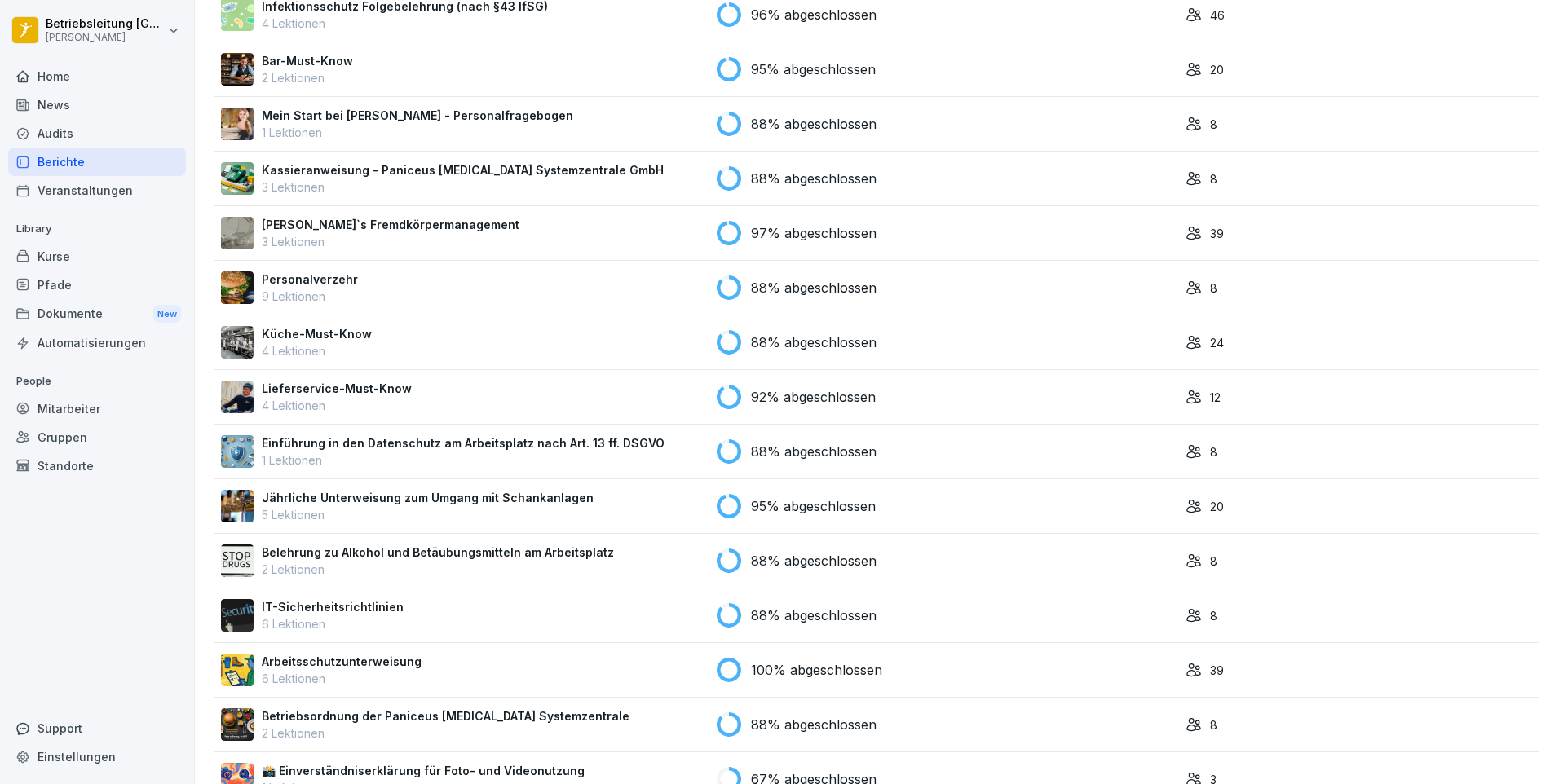
scroll to position [383, 0]
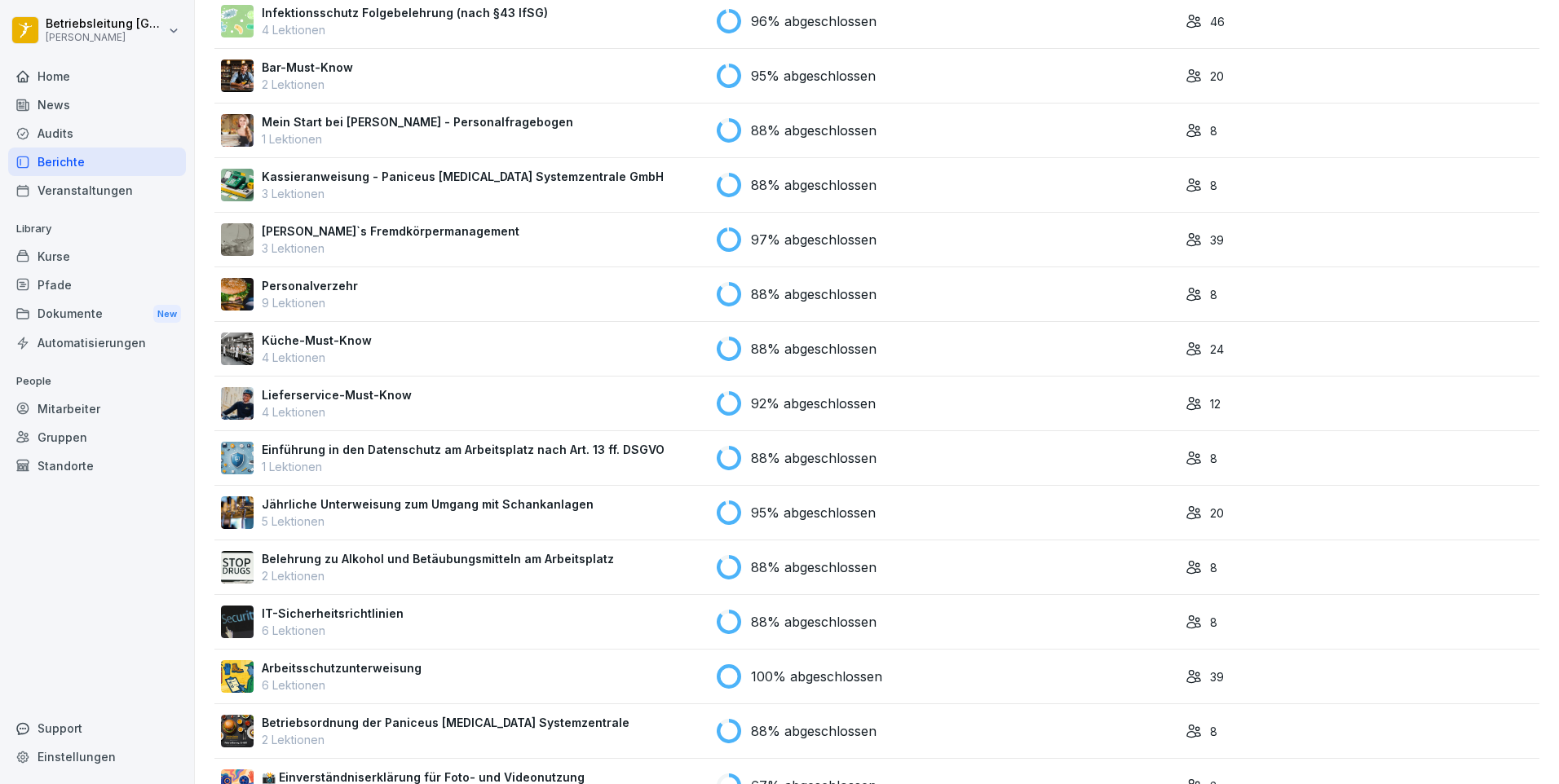
click at [1127, 130] on div "88% abgeschlossen" at bounding box center [944, 131] width 456 height 25
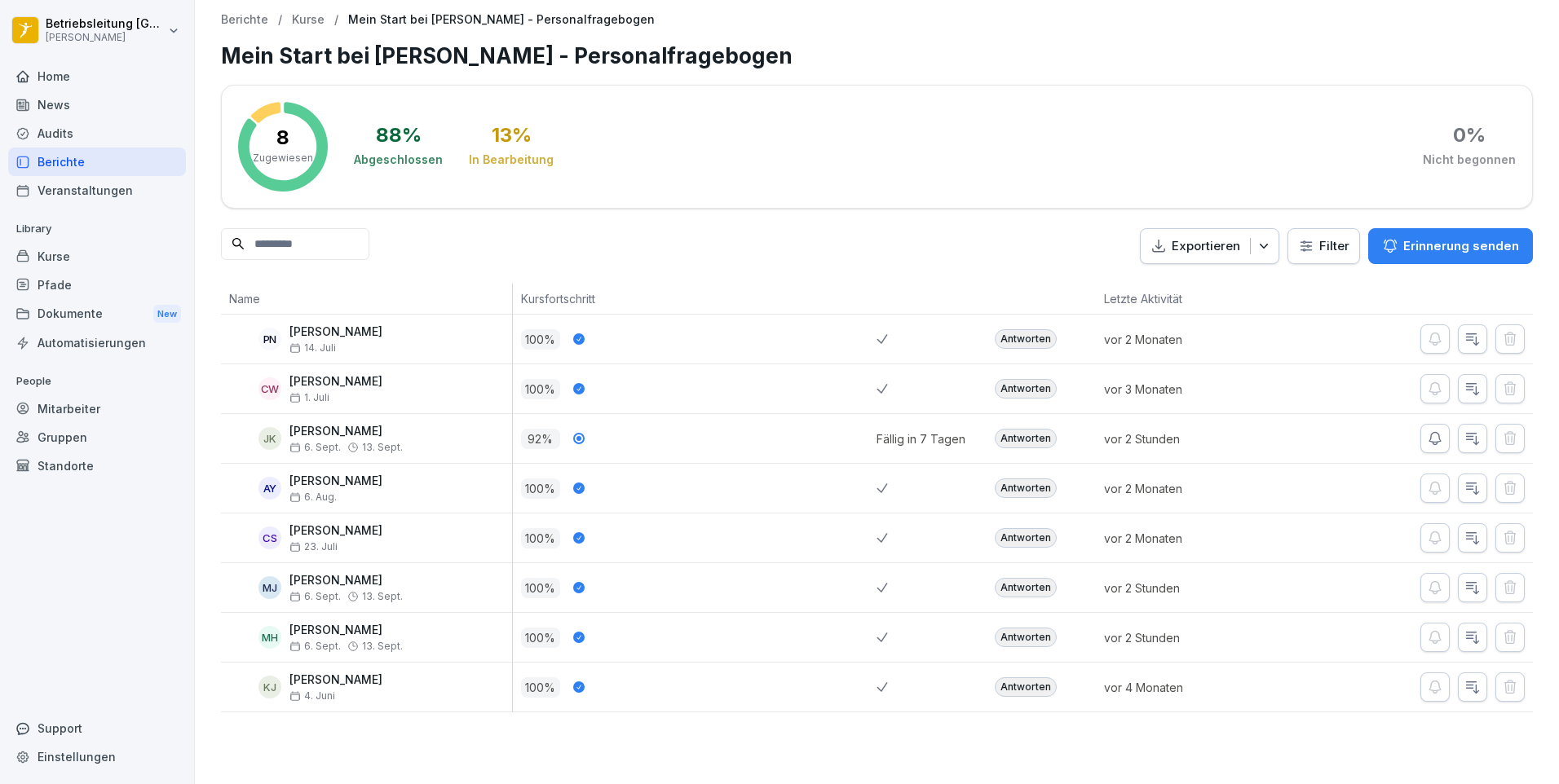
click at [1024, 645] on div "Antworten" at bounding box center [1026, 638] width 62 height 20
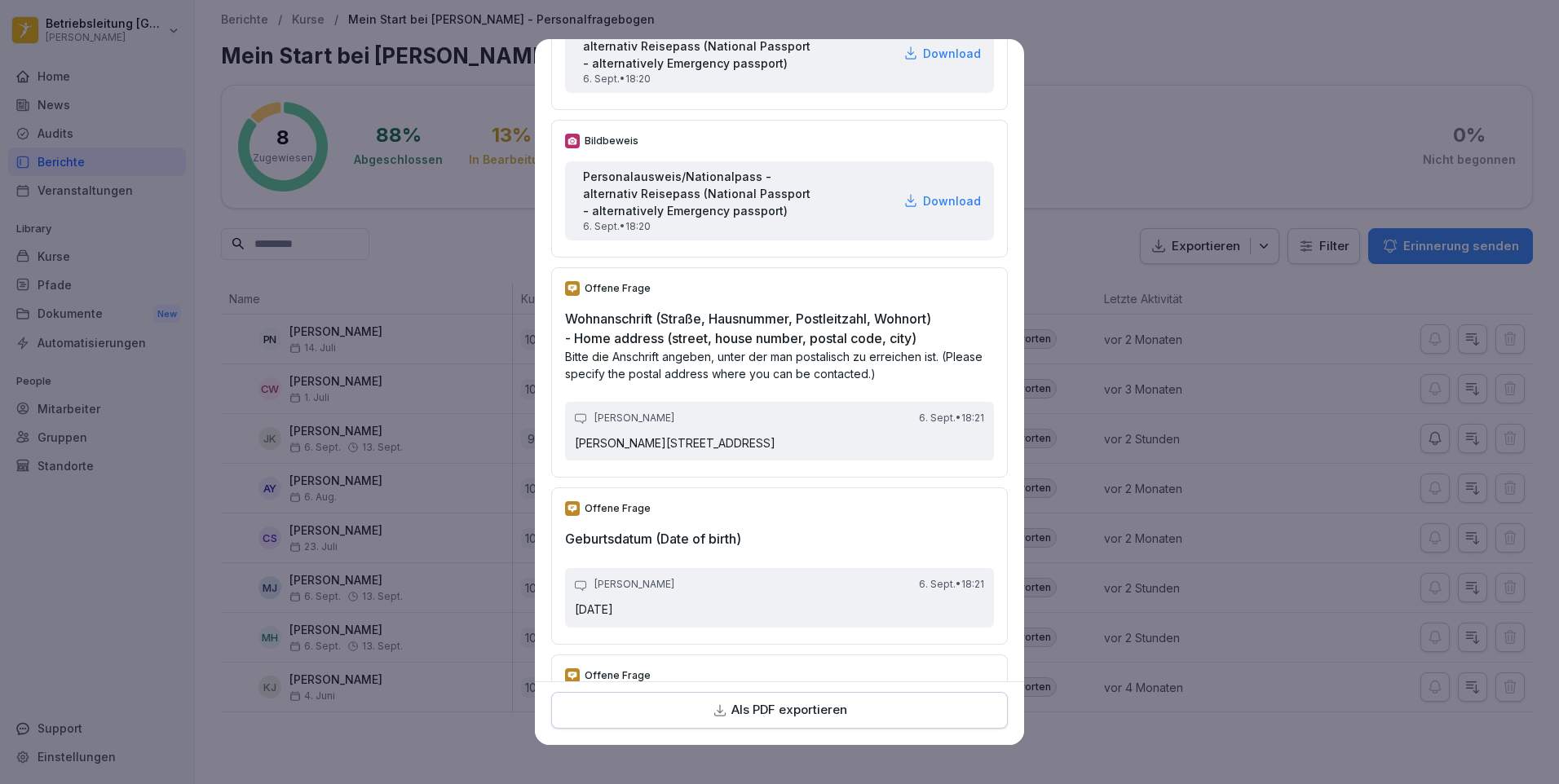
scroll to position [652, 0]
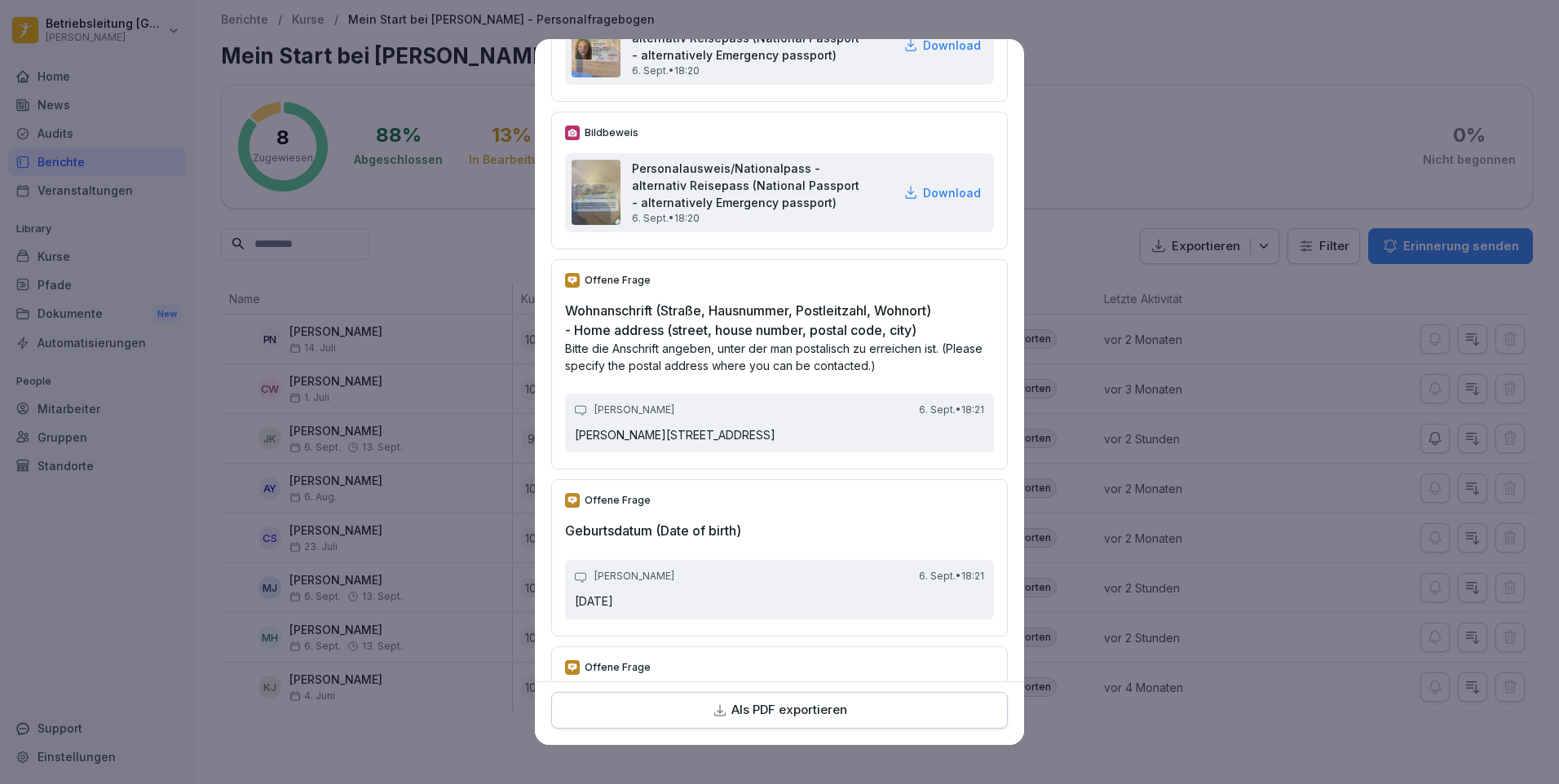
click at [793, 708] on p "Als PDF exportieren" at bounding box center [789, 710] width 116 height 19
